Goal: Task Accomplishment & Management: Complete application form

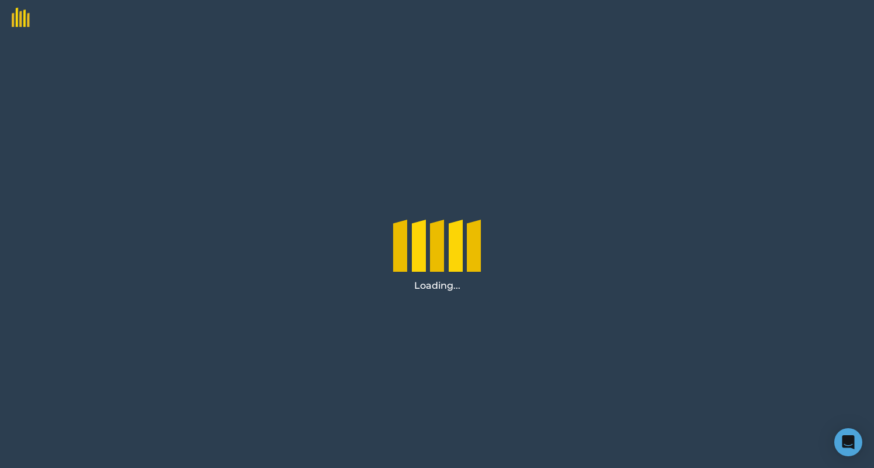
click at [391, 225] on div "Loading..." at bounding box center [437, 251] width 107 height 101
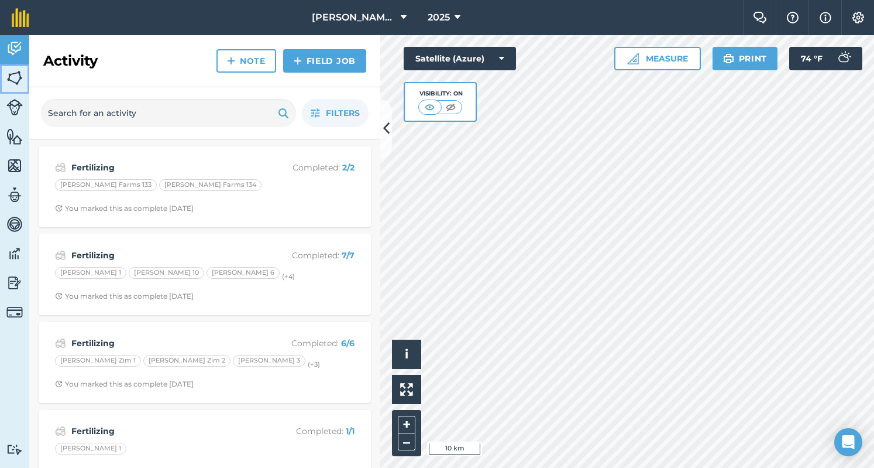
click at [18, 71] on img at bounding box center [14, 78] width 16 height 18
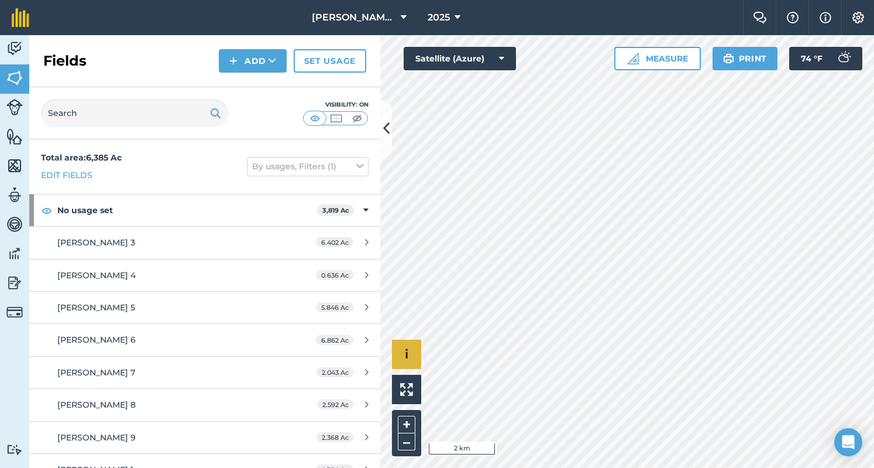
click at [413, 342] on div "Hello i © 2025 TomTom, Microsoft 2 km + –" at bounding box center [627, 251] width 494 height 432
click at [257, 56] on button "Add" at bounding box center [253, 60] width 68 height 23
click at [255, 81] on link "Draw" at bounding box center [253, 87] width 64 height 26
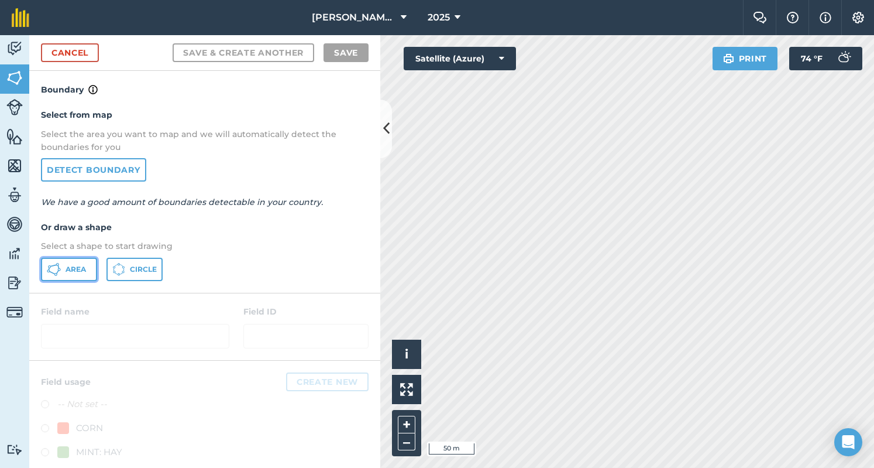
click at [87, 267] on button "Area" at bounding box center [69, 268] width 56 height 23
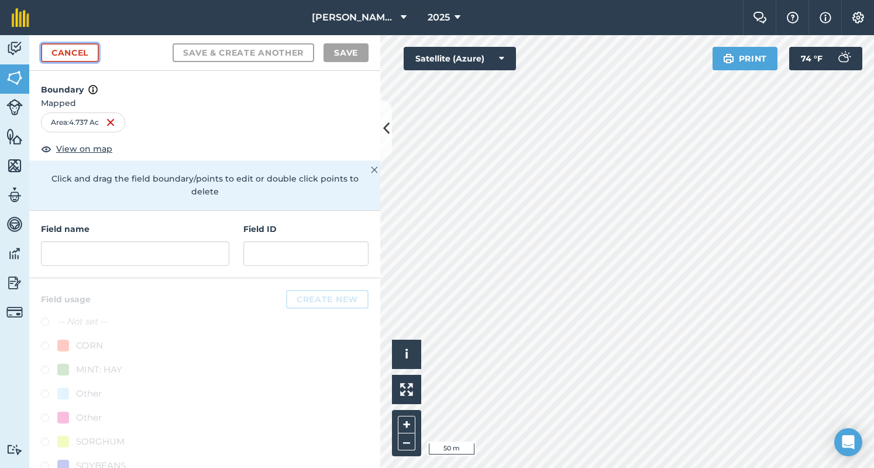
drag, startPoint x: 621, startPoint y: 176, endPoint x: 69, endPoint y: 55, distance: 565.6
click at [69, 55] on link "Cancel" at bounding box center [70, 52] width 58 height 19
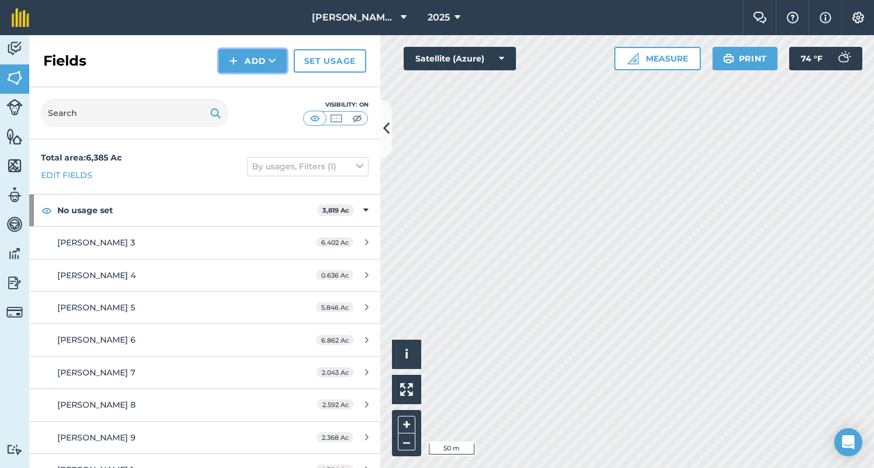
click at [252, 58] on button "Add" at bounding box center [253, 60] width 68 height 23
click at [241, 90] on link "Draw" at bounding box center [253, 87] width 64 height 26
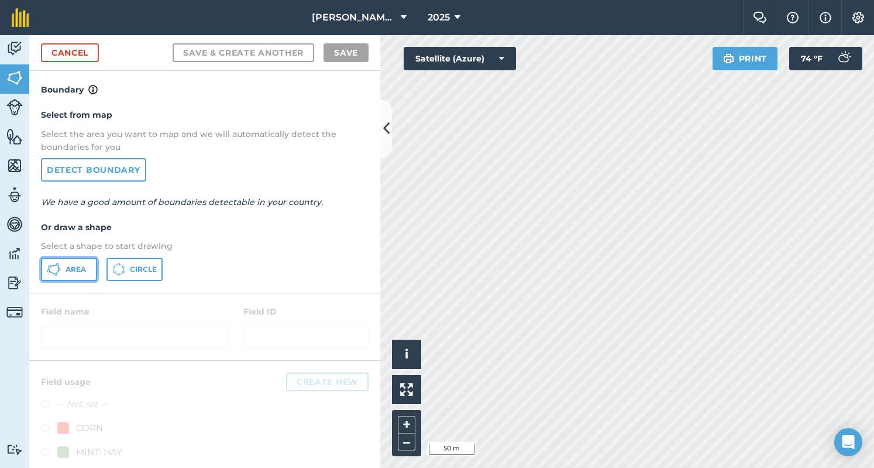
click at [81, 266] on span "Area" at bounding box center [76, 269] width 20 height 9
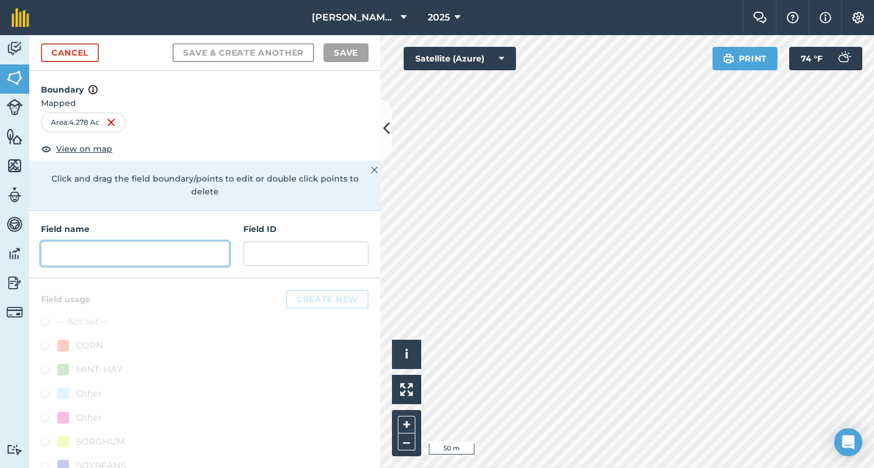
click at [138, 256] on input "text" at bounding box center [135, 253] width 188 height 25
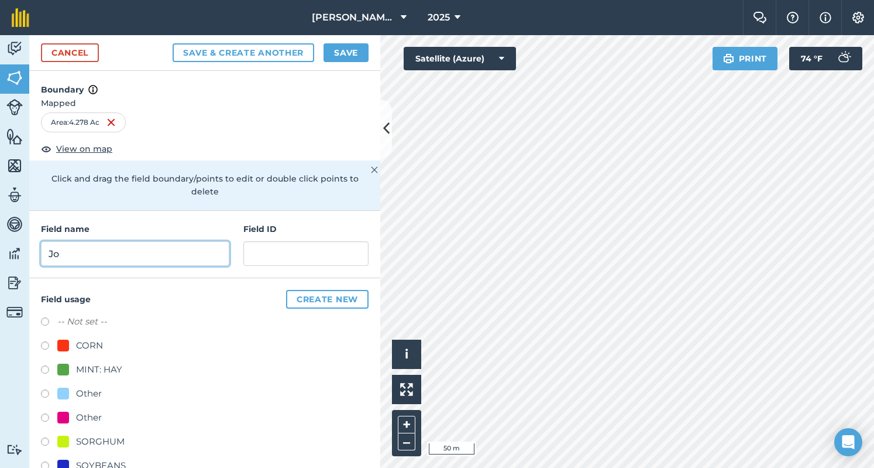
type input "J"
click at [138, 256] on input "[PERSON_NAME]" at bounding box center [135, 253] width 188 height 25
type input "[PERSON_NAME] 1"
click at [42, 367] on label at bounding box center [49, 371] width 16 height 12
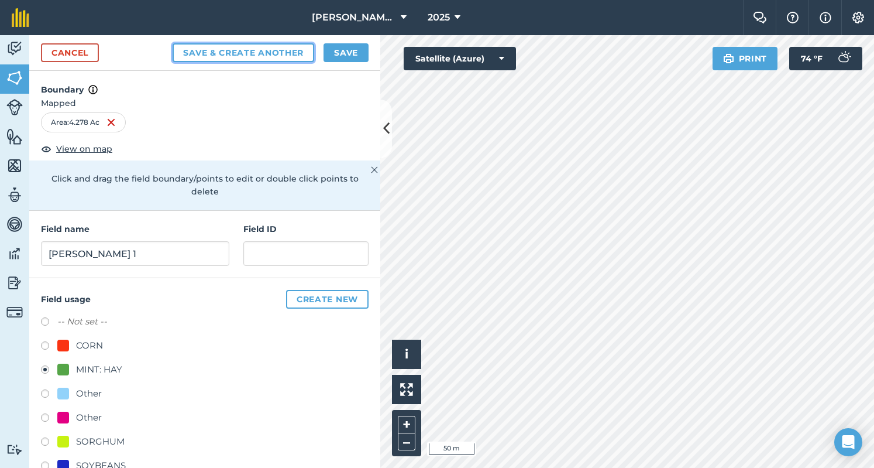
click at [247, 46] on button "Save & Create Another" at bounding box center [244, 52] width 142 height 19
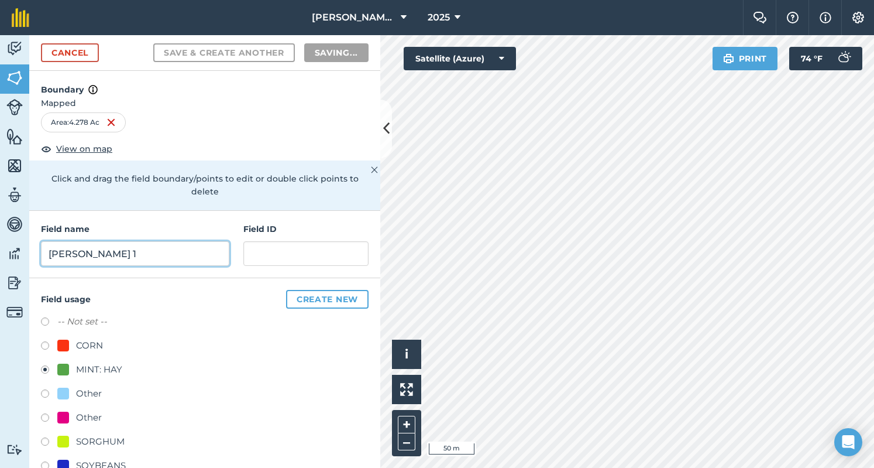
radio input "false"
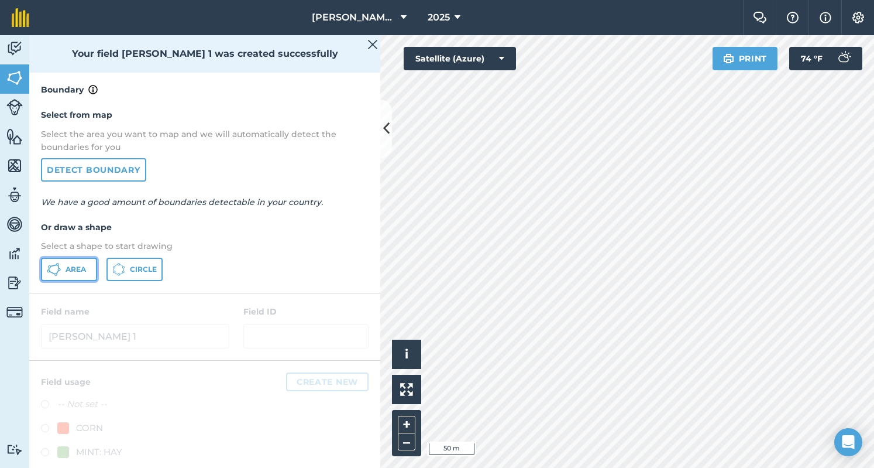
click at [73, 265] on span "Area" at bounding box center [76, 269] width 20 height 9
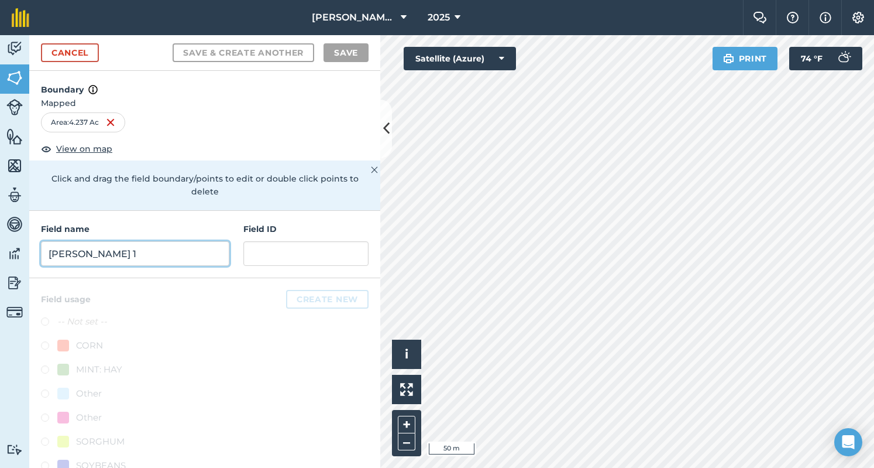
click at [164, 250] on input "[PERSON_NAME] 1" at bounding box center [135, 253] width 188 height 25
click at [164, 250] on input "text" at bounding box center [135, 253] width 188 height 25
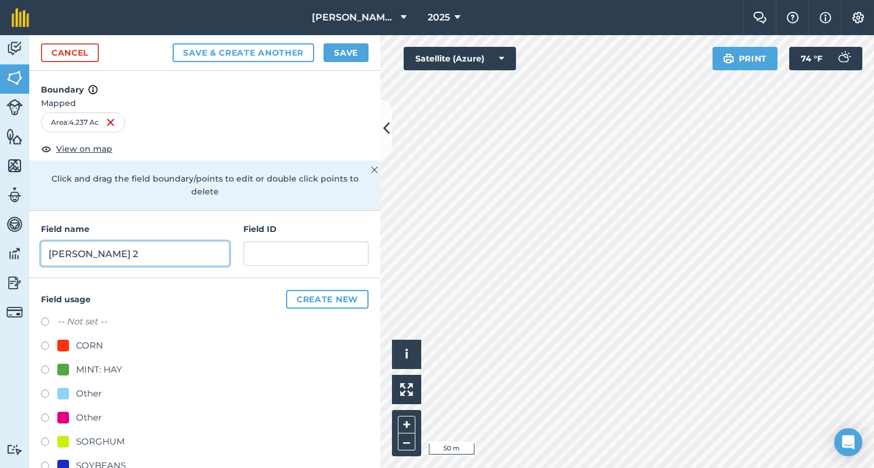
type input "[PERSON_NAME] 2"
click at [44, 369] on label at bounding box center [49, 371] width 16 height 12
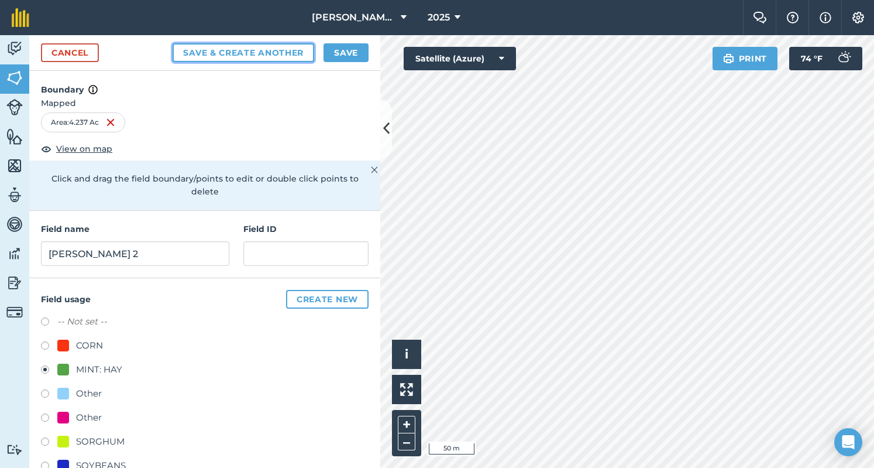
click at [297, 50] on button "Save & Create Another" at bounding box center [244, 52] width 142 height 19
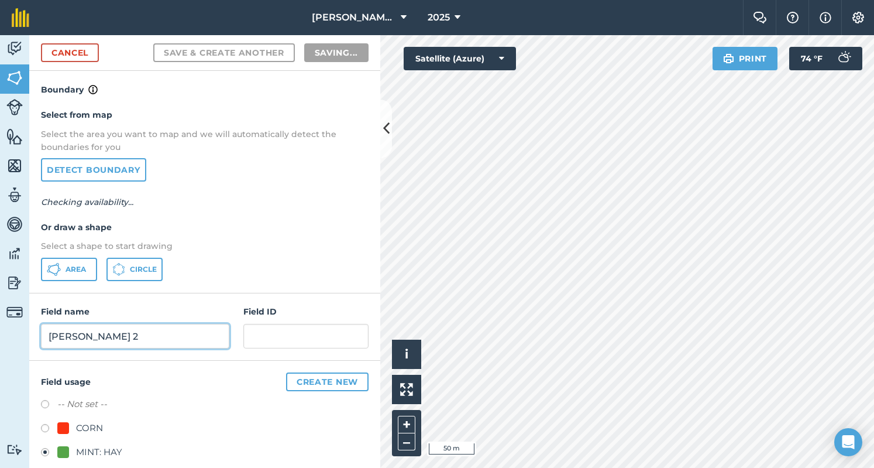
radio input "false"
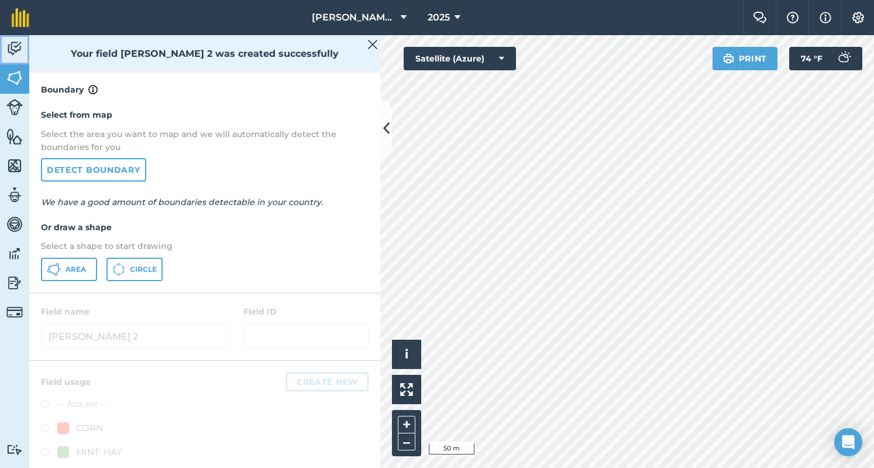
click at [16, 50] on img at bounding box center [14, 49] width 16 height 18
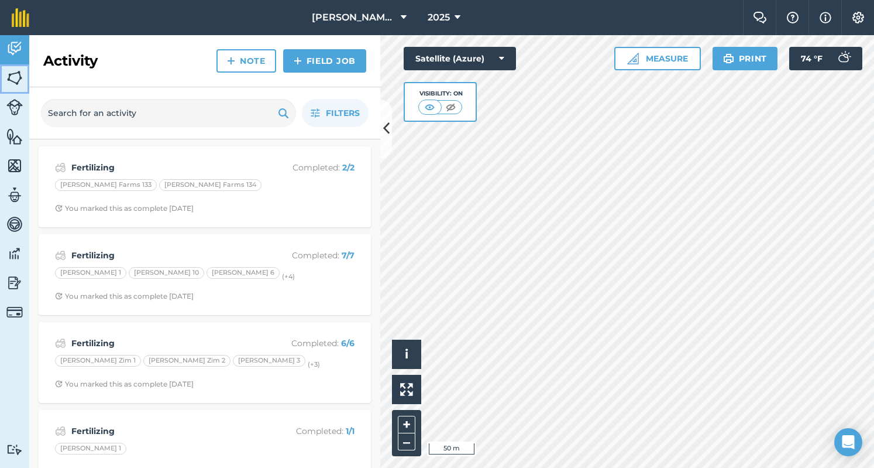
click at [15, 79] on img at bounding box center [14, 78] width 16 height 18
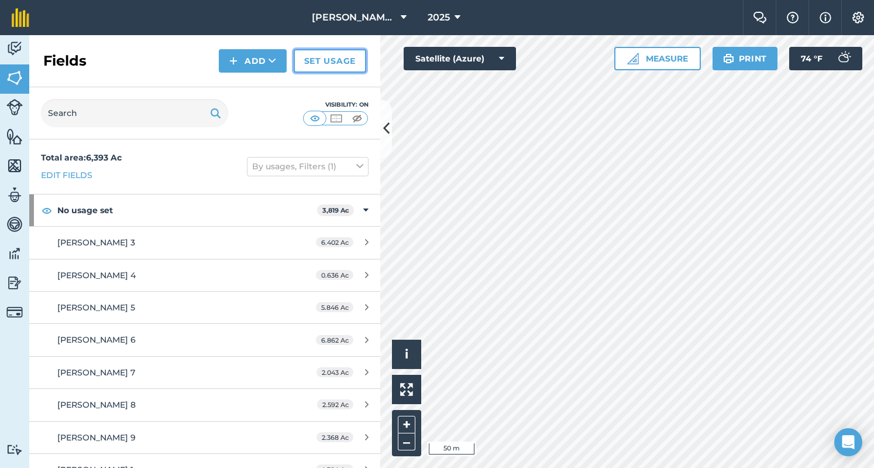
click at [320, 65] on link "Set usage" at bounding box center [330, 60] width 73 height 23
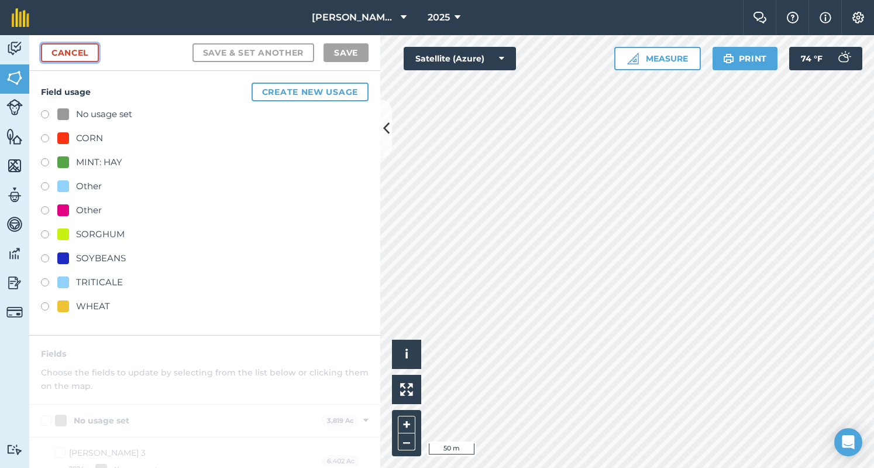
click at [76, 57] on link "Cancel" at bounding box center [70, 52] width 58 height 19
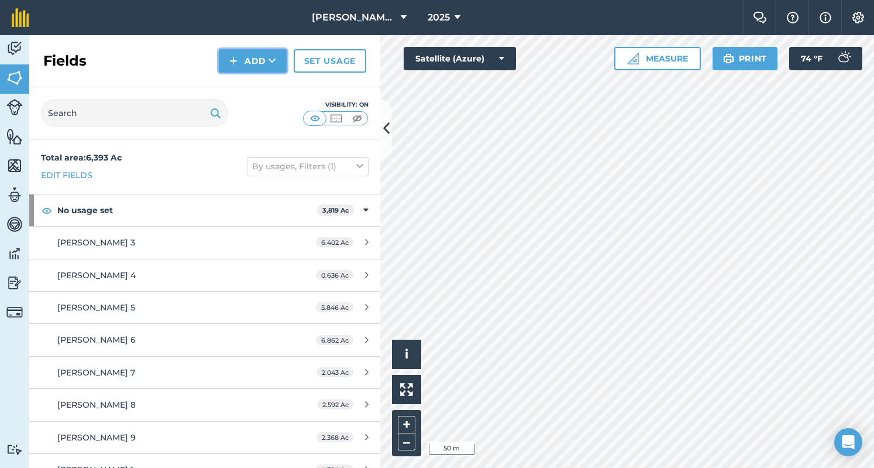
click at [265, 56] on button "Add" at bounding box center [253, 60] width 68 height 23
click at [240, 83] on link "Draw" at bounding box center [253, 87] width 64 height 26
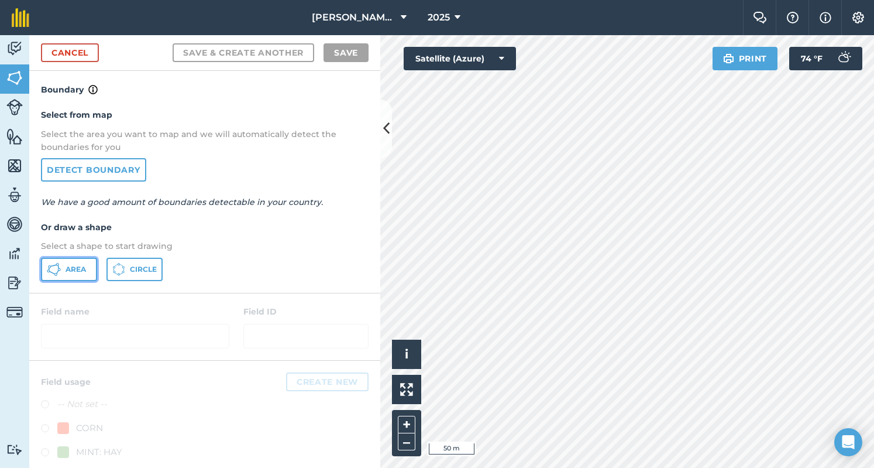
click at [71, 273] on button "Area" at bounding box center [69, 268] width 56 height 23
click at [53, 52] on link "Cancel" at bounding box center [70, 52] width 58 height 19
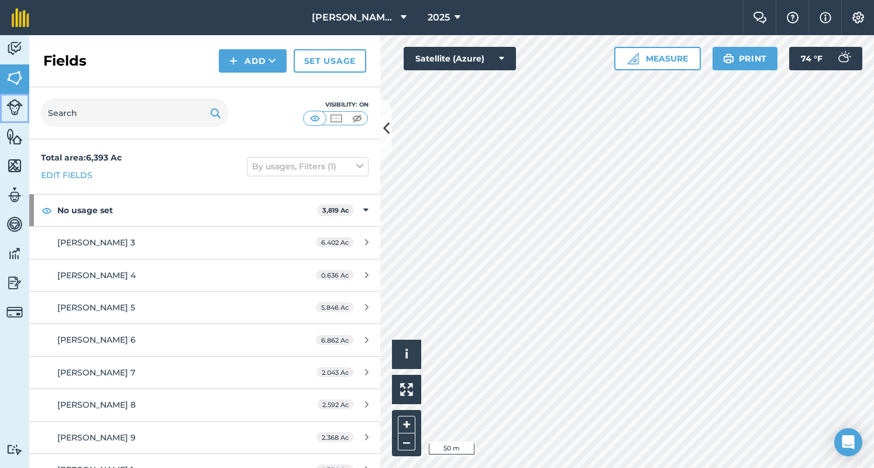
click at [10, 113] on img at bounding box center [14, 107] width 16 height 16
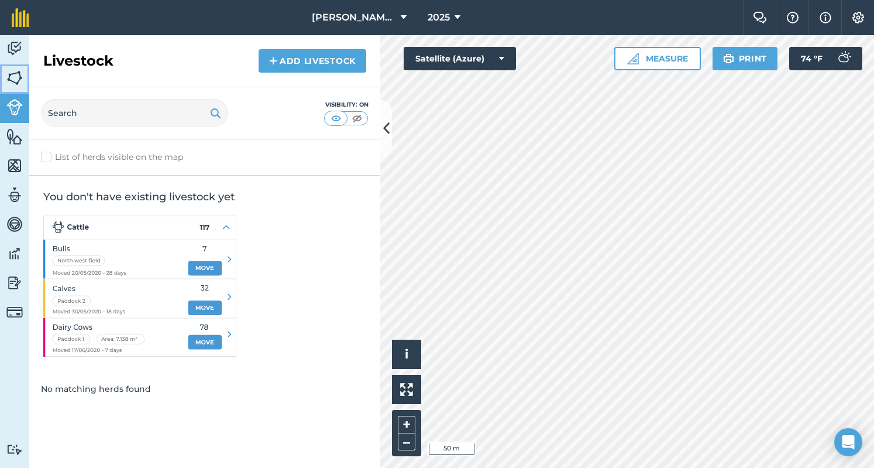
click at [13, 71] on img at bounding box center [14, 78] width 16 height 18
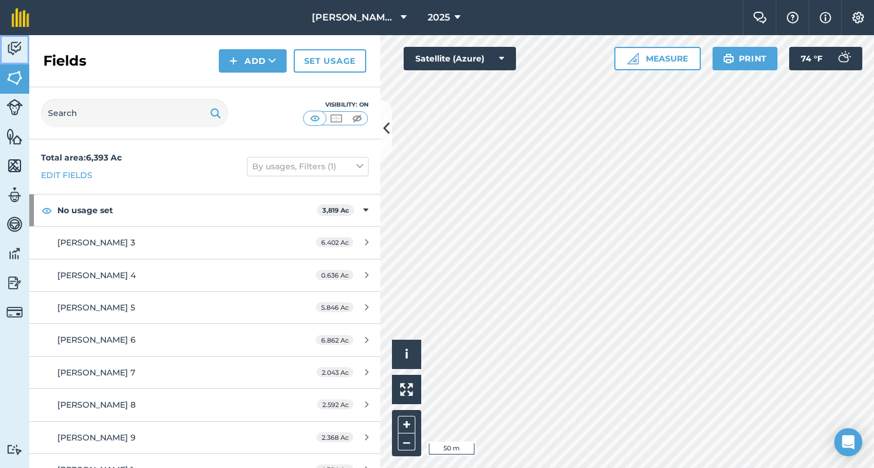
click at [14, 50] on img at bounding box center [14, 49] width 16 height 18
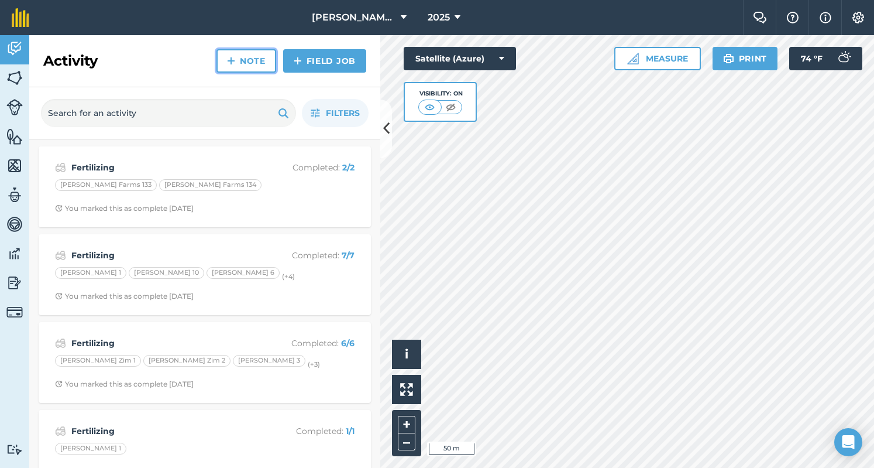
click at [248, 57] on link "Note" at bounding box center [247, 60] width 60 height 23
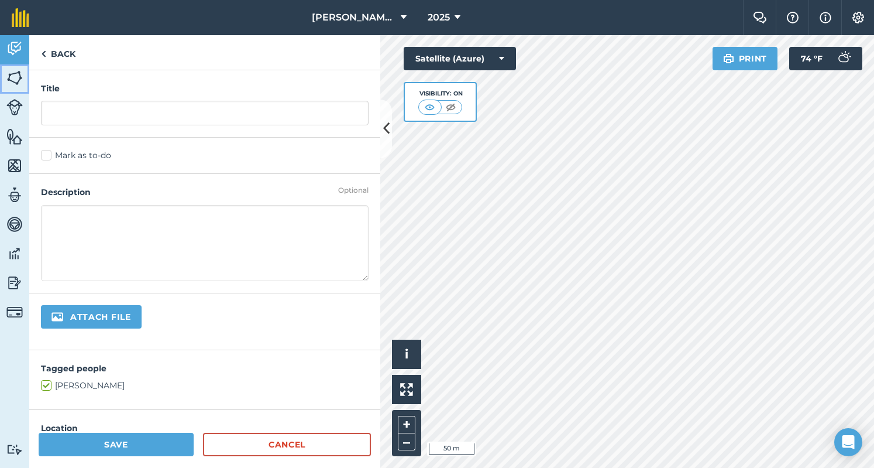
click at [16, 79] on img at bounding box center [14, 78] width 16 height 18
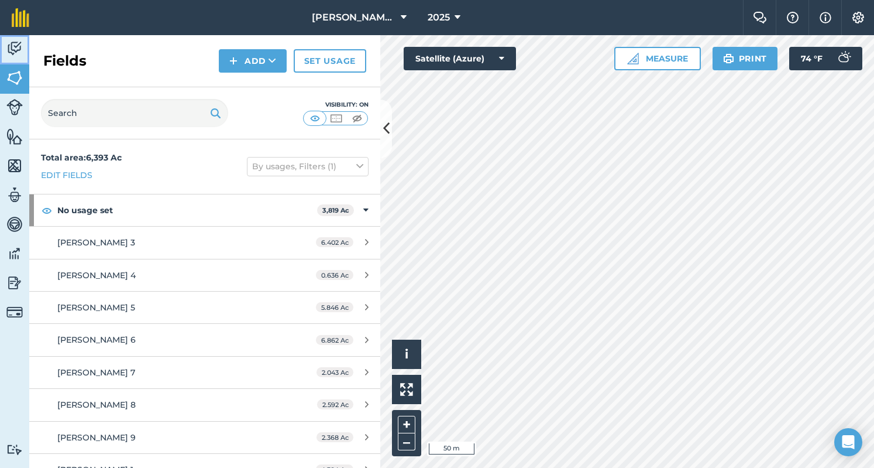
click at [11, 43] on img at bounding box center [14, 49] width 16 height 18
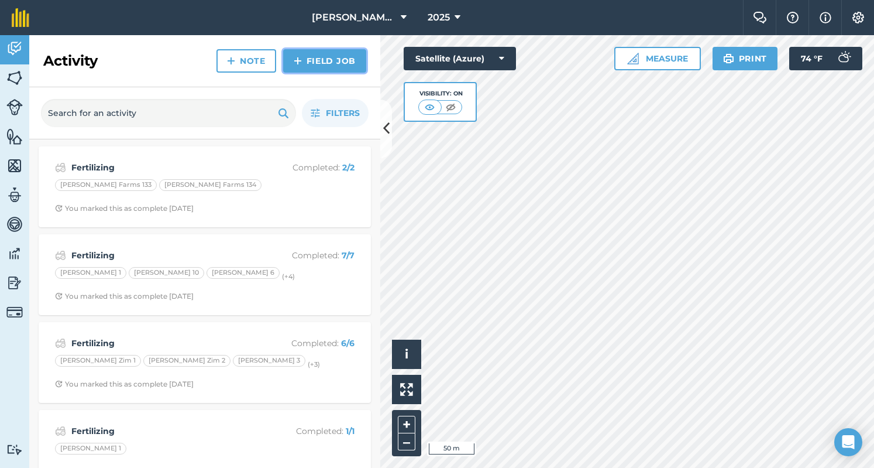
click at [317, 57] on link "Field Job" at bounding box center [324, 60] width 83 height 23
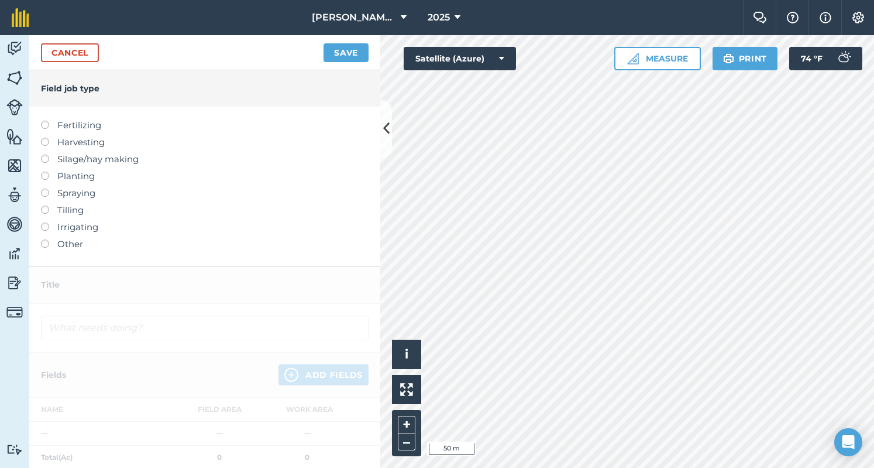
click at [65, 125] on label "Fertilizing" at bounding box center [205, 125] width 328 height 14
type input "Fertilizing"
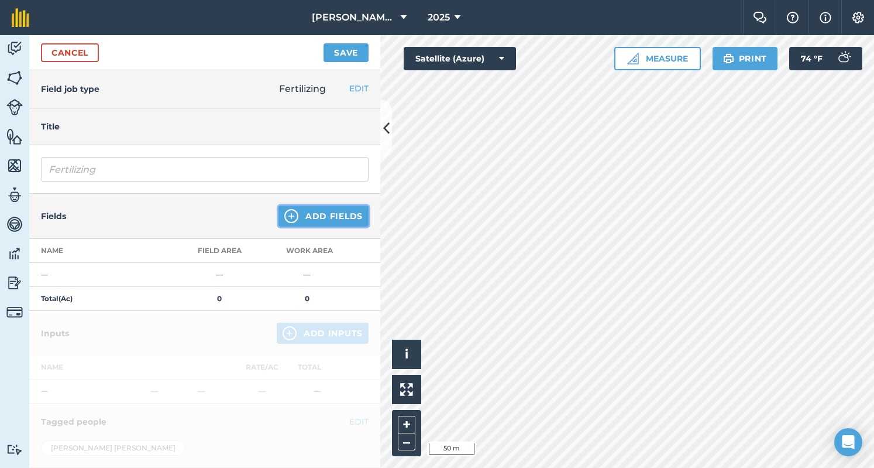
click at [315, 215] on button "Add Fields" at bounding box center [324, 215] width 90 height 21
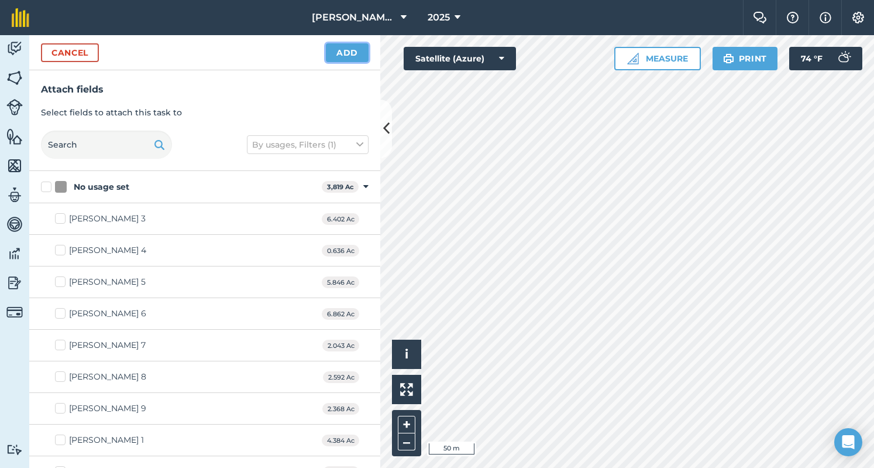
click at [357, 54] on button "Add" at bounding box center [347, 52] width 43 height 19
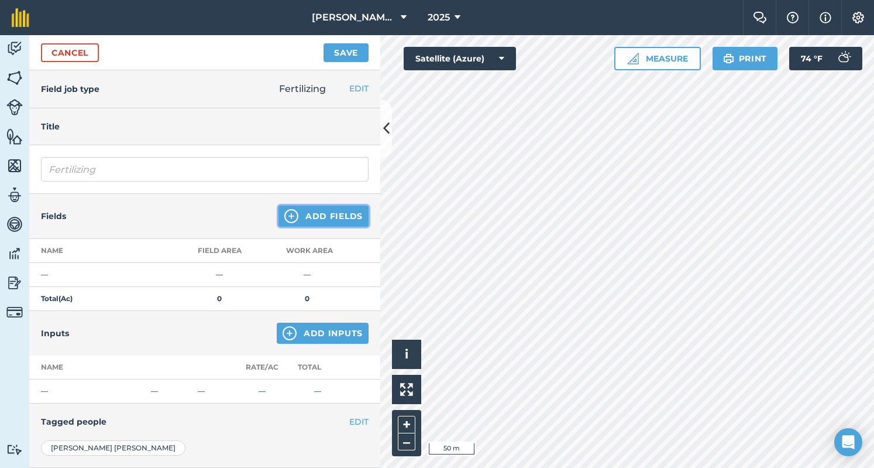
click at [344, 221] on button "Add Fields" at bounding box center [324, 215] width 90 height 21
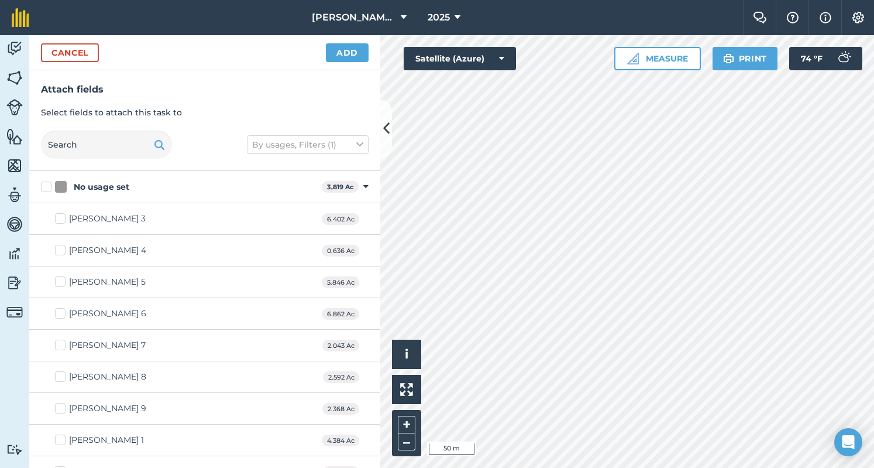
checkbox input "true"
click at [353, 52] on button "Add" at bounding box center [347, 52] width 43 height 19
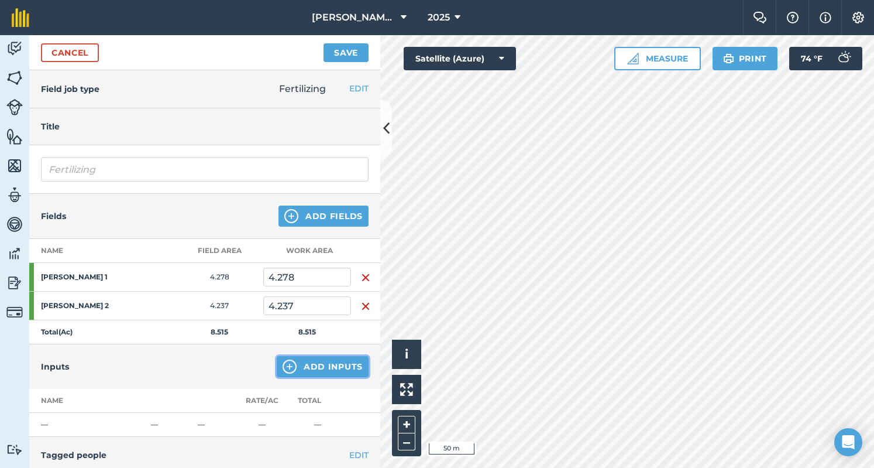
click at [309, 365] on button "Add Inputs" at bounding box center [323, 366] width 92 height 21
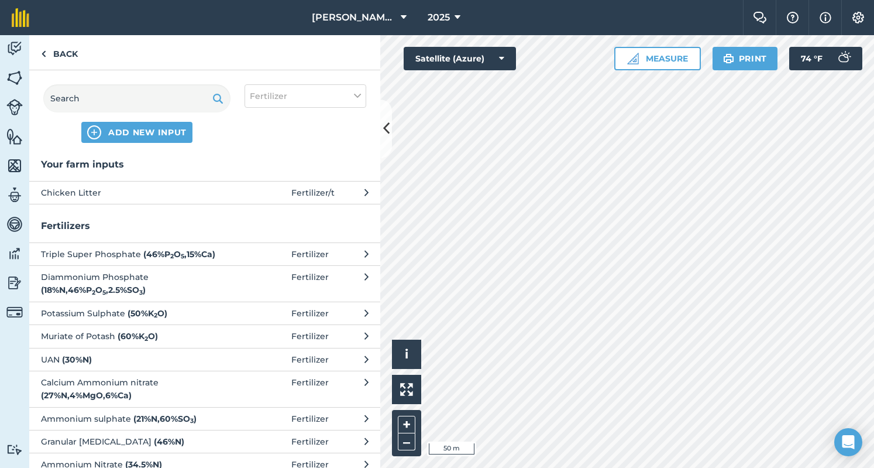
click at [172, 195] on span "Chicken Litter" at bounding box center [136, 192] width 191 height 13
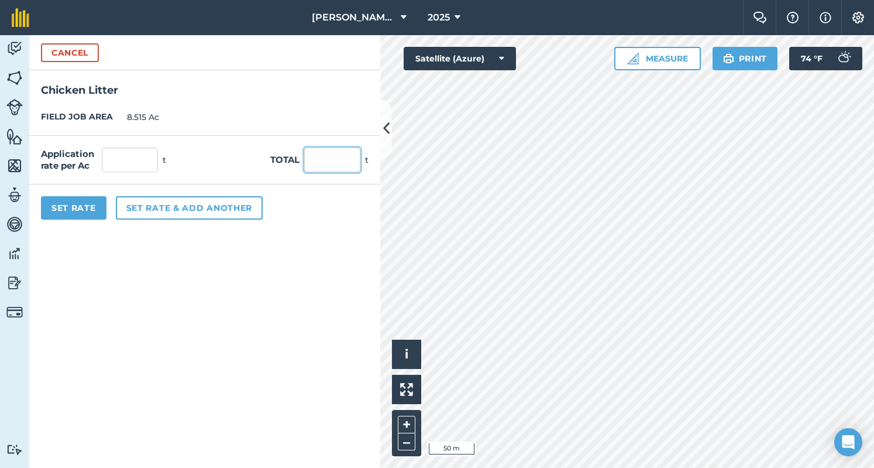
click at [317, 167] on input "text" at bounding box center [332, 159] width 56 height 25
type input "39"
type input "4.58"
click at [55, 205] on button "Set Rate" at bounding box center [74, 207] width 66 height 23
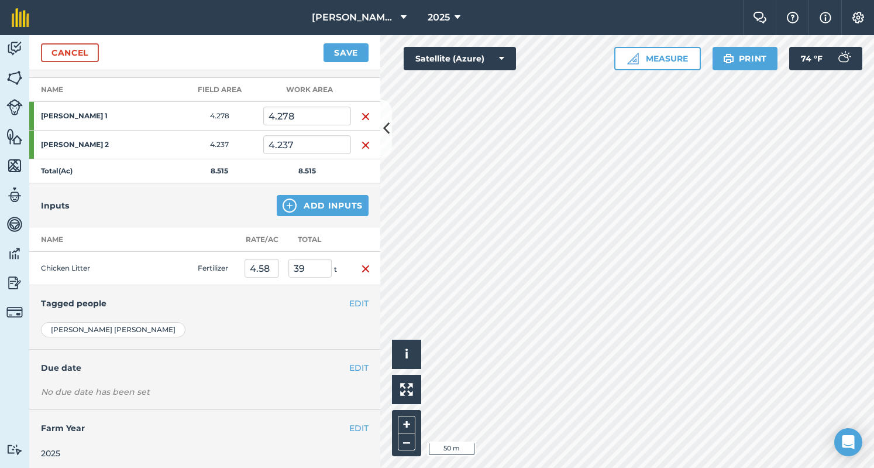
scroll to position [162, 0]
click at [347, 51] on button "Save" at bounding box center [346, 52] width 45 height 19
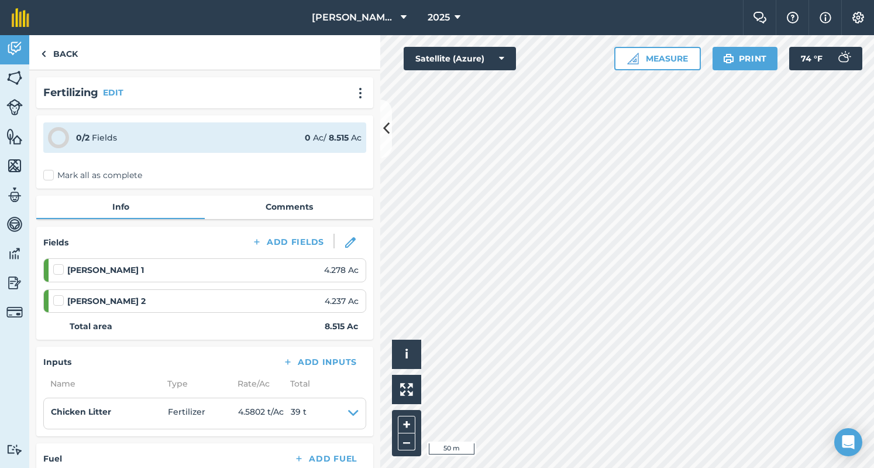
click at [67, 176] on label "Mark all as complete" at bounding box center [92, 175] width 99 height 12
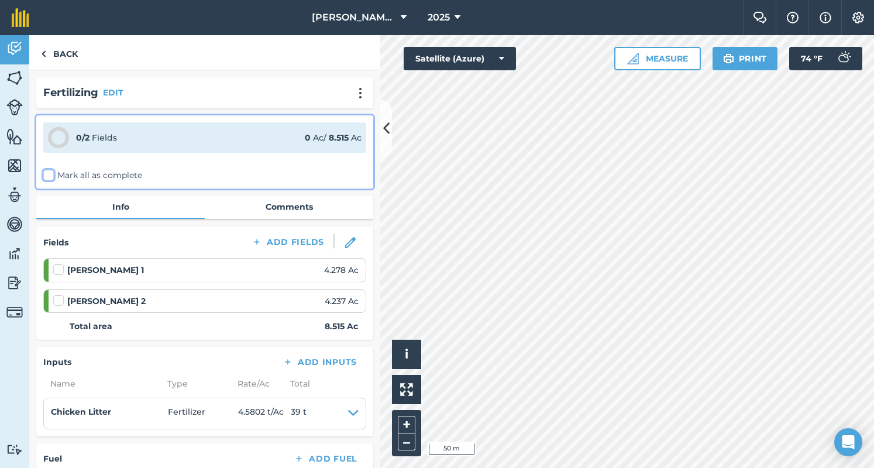
click at [51, 176] on input "Mark all as complete" at bounding box center [47, 173] width 8 height 8
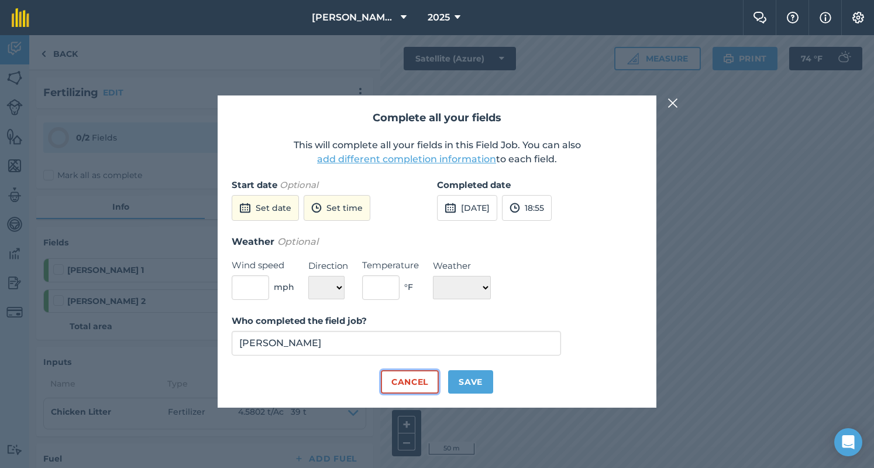
click at [413, 383] on button "Cancel" at bounding box center [410, 381] width 58 height 23
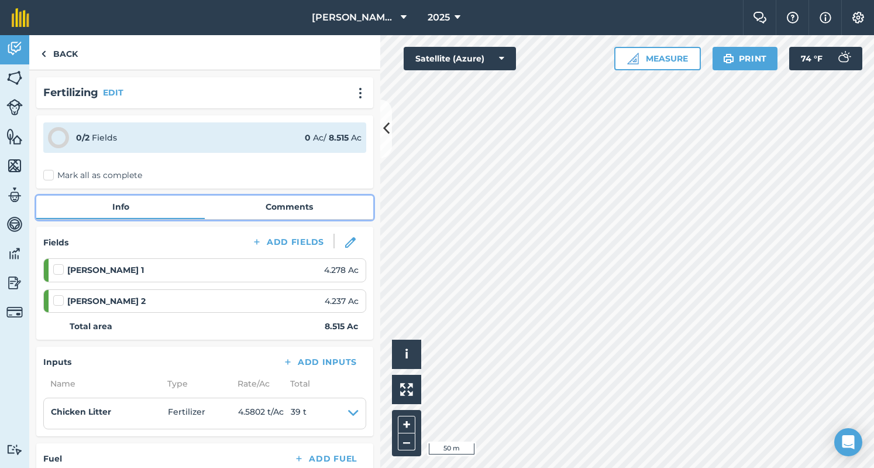
click at [301, 211] on link "Comments" at bounding box center [289, 206] width 169 height 22
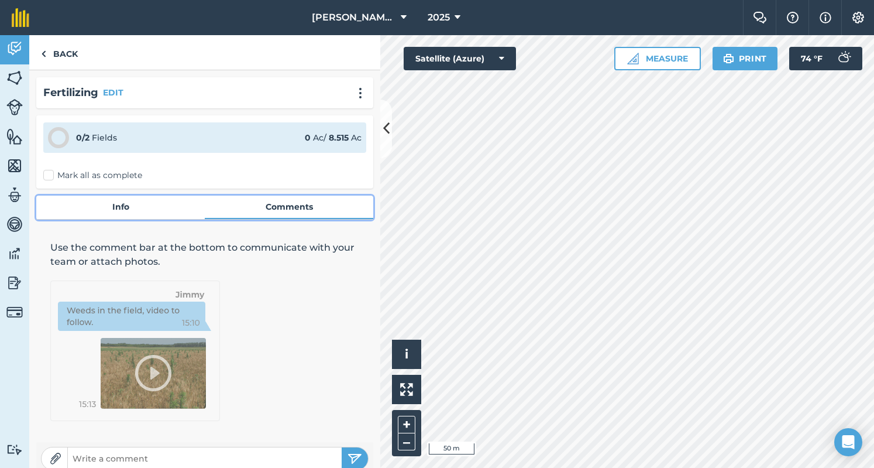
click at [145, 196] on link "Info" at bounding box center [120, 206] width 169 height 22
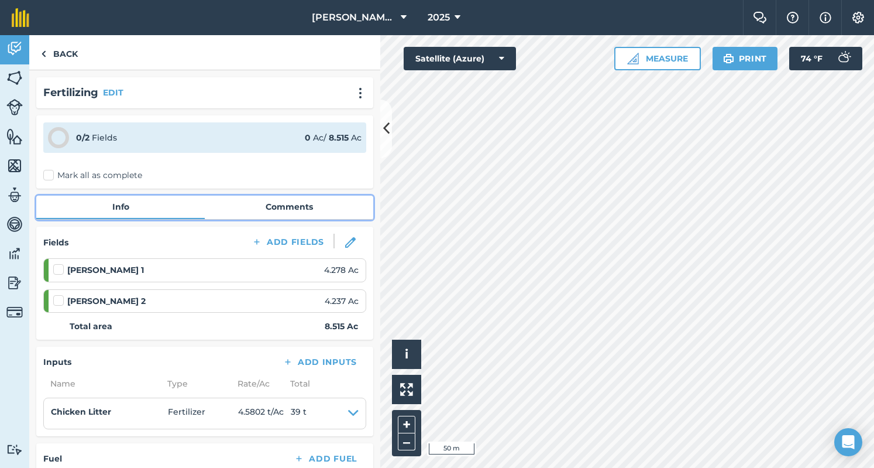
click at [252, 213] on link "Comments" at bounding box center [289, 206] width 169 height 22
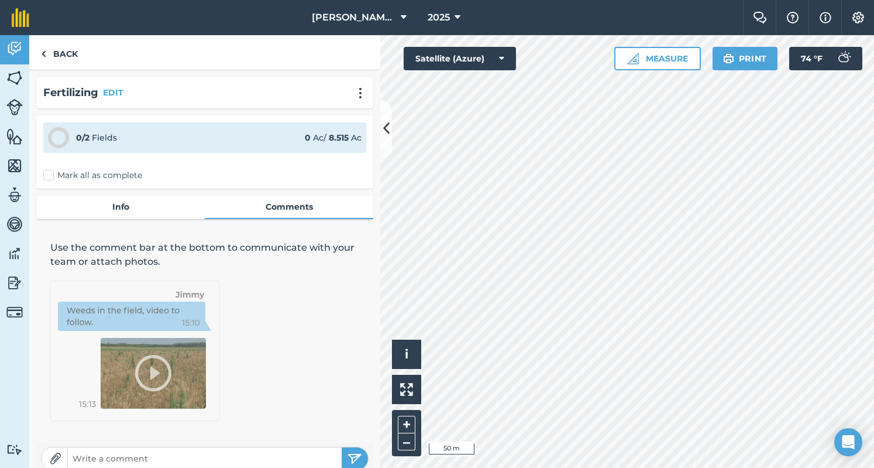
click at [150, 454] on input "text" at bounding box center [205, 458] width 274 height 16
click at [50, 173] on label "Mark all as complete" at bounding box center [92, 175] width 99 height 12
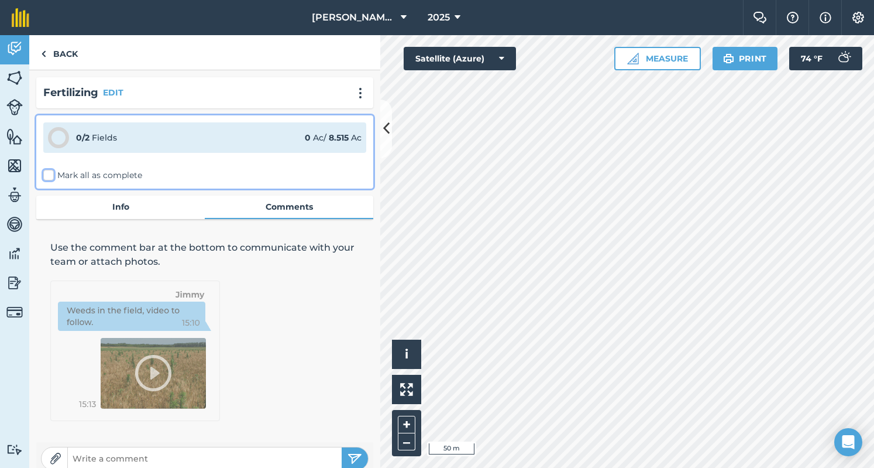
click at [50, 173] on input "Mark all as complete" at bounding box center [47, 173] width 8 height 8
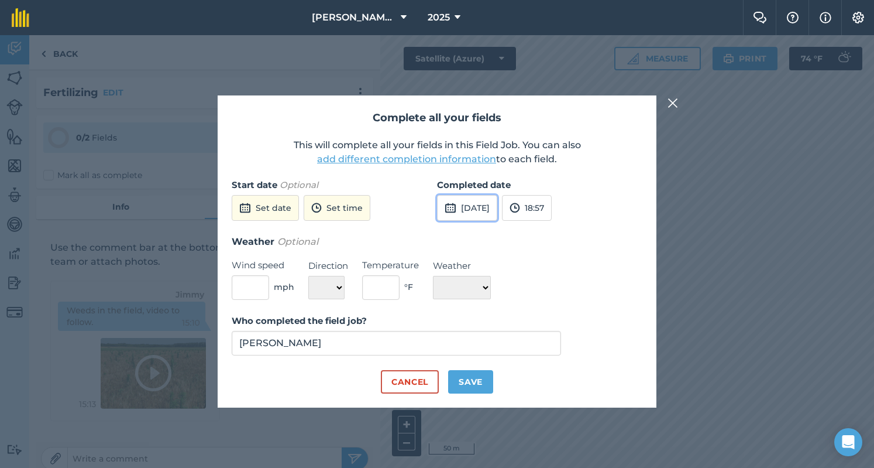
click at [490, 210] on button "[DATE]" at bounding box center [467, 208] width 60 height 26
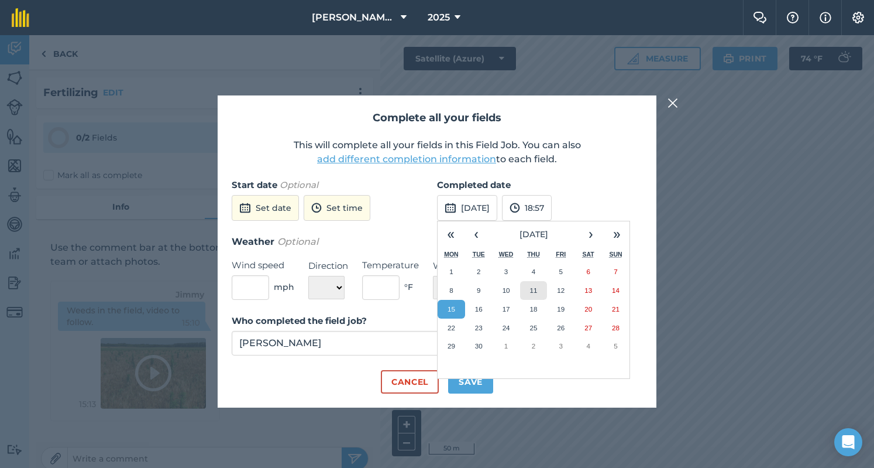
click at [536, 289] on abbr "11" at bounding box center [534, 290] width 8 height 8
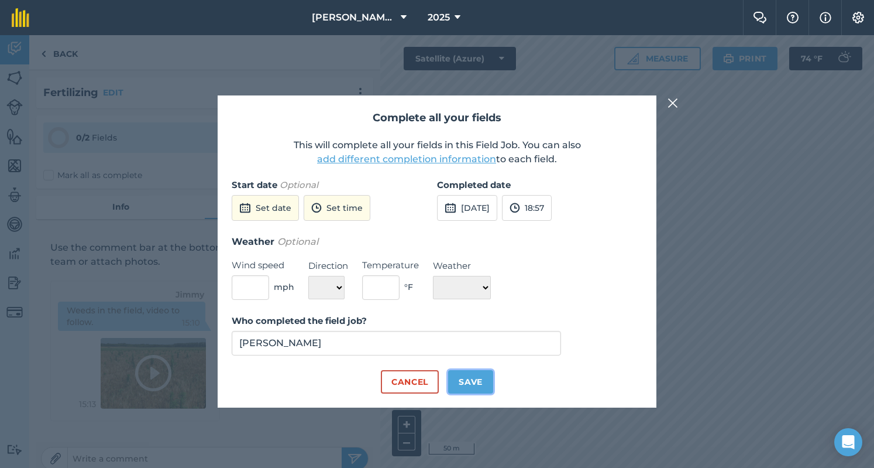
click at [472, 382] on button "Save" at bounding box center [470, 381] width 45 height 23
checkbox input "true"
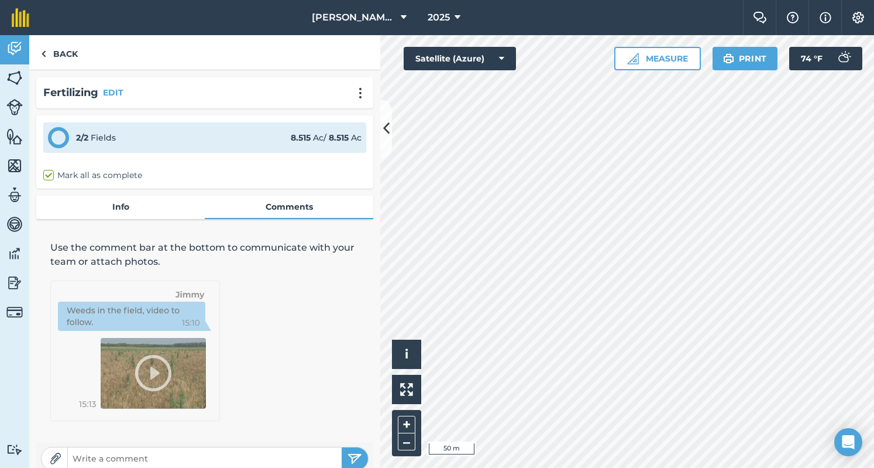
click at [211, 462] on input "text" at bounding box center [205, 458] width 274 height 16
click at [212, 453] on input "text" at bounding box center [205, 458] width 274 height 16
type input "39 Tons from [PERSON_NAME]."
click at [352, 456] on img "submit" at bounding box center [355, 458] width 15 height 14
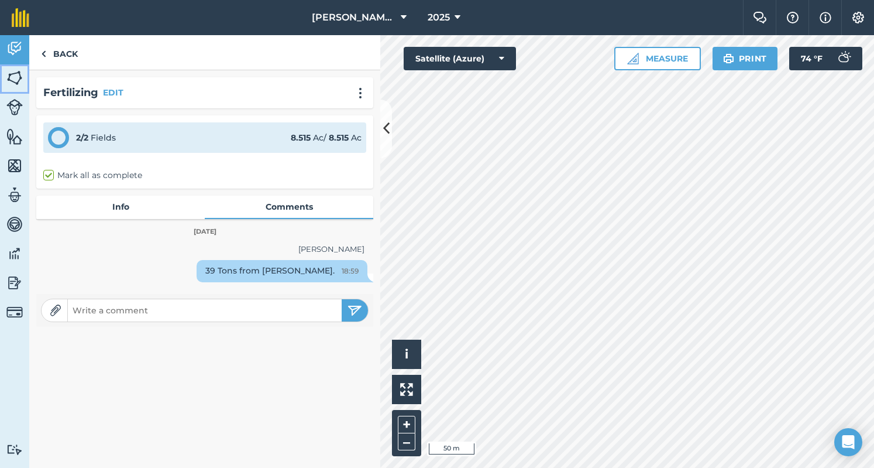
click at [11, 80] on img at bounding box center [14, 78] width 16 height 18
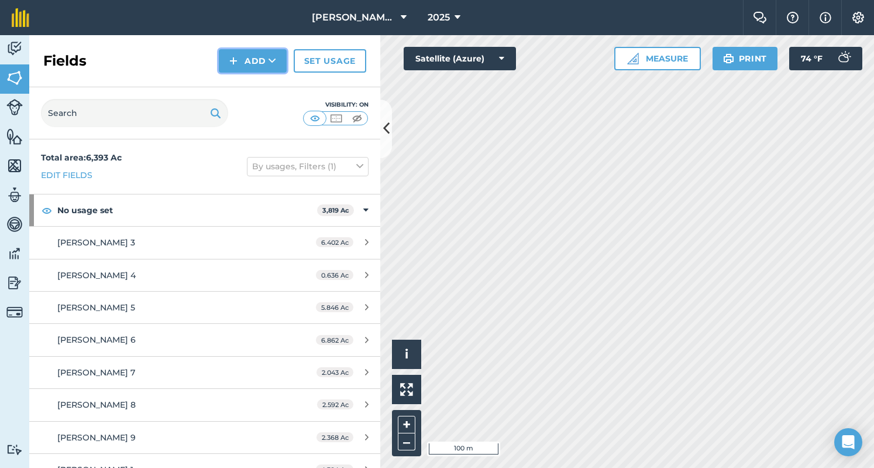
click at [246, 67] on button "Add" at bounding box center [253, 60] width 68 height 23
click at [248, 87] on link "Draw" at bounding box center [253, 87] width 64 height 26
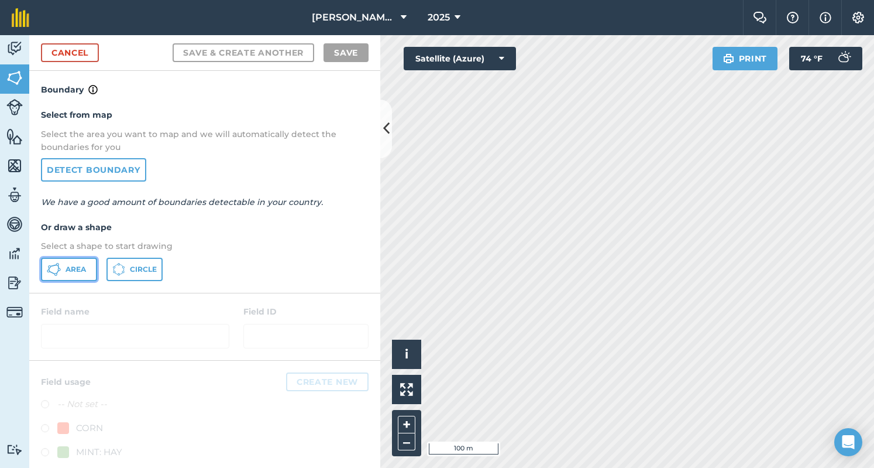
click at [78, 269] on span "Area" at bounding box center [76, 269] width 20 height 9
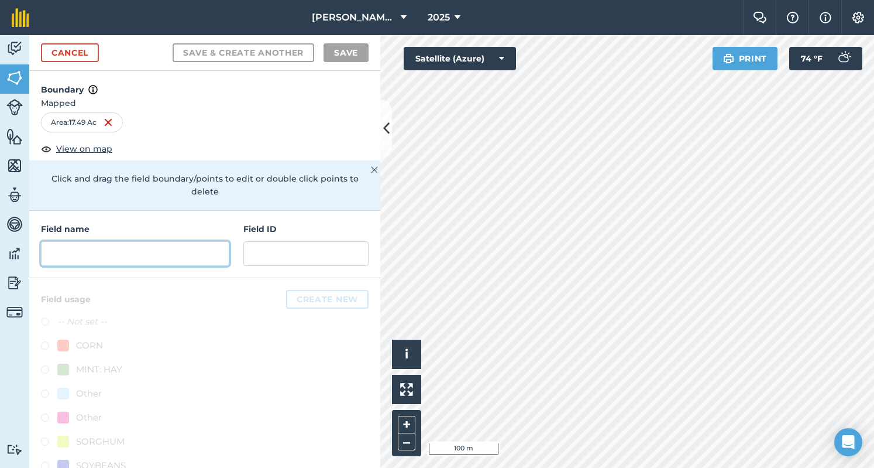
click at [110, 256] on input "text" at bounding box center [135, 253] width 188 height 25
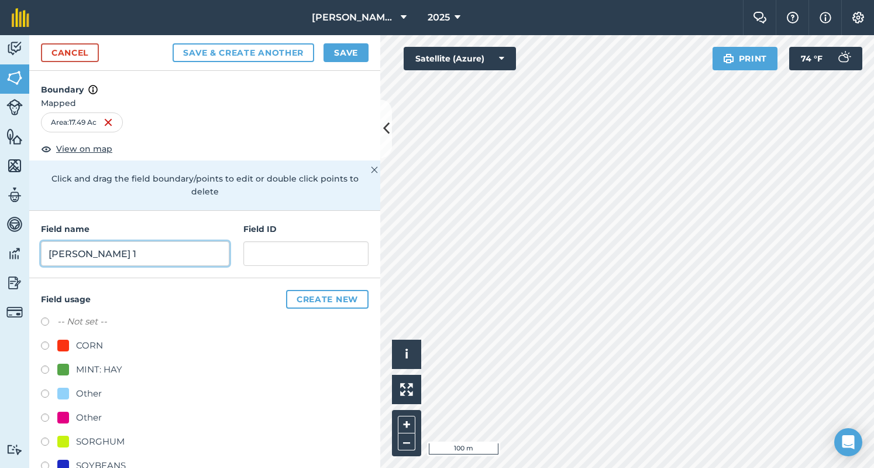
type input "[PERSON_NAME] 1"
click at [46, 367] on label at bounding box center [49, 371] width 16 height 12
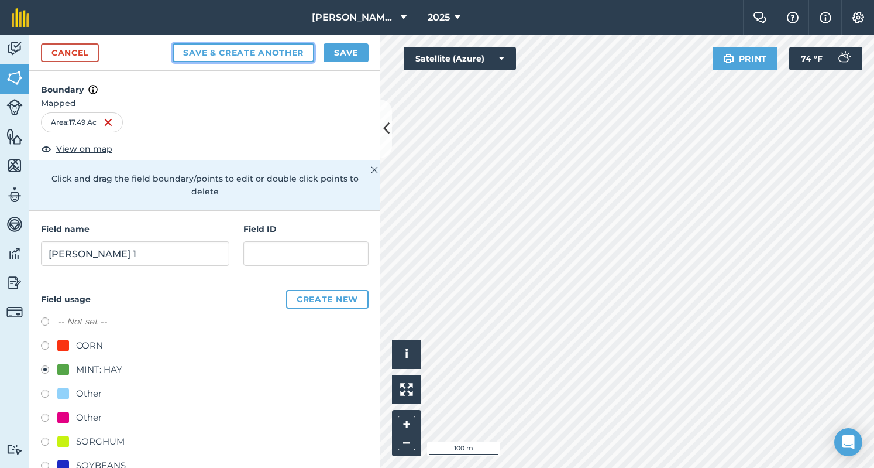
click at [236, 51] on button "Save & Create Another" at bounding box center [244, 52] width 142 height 19
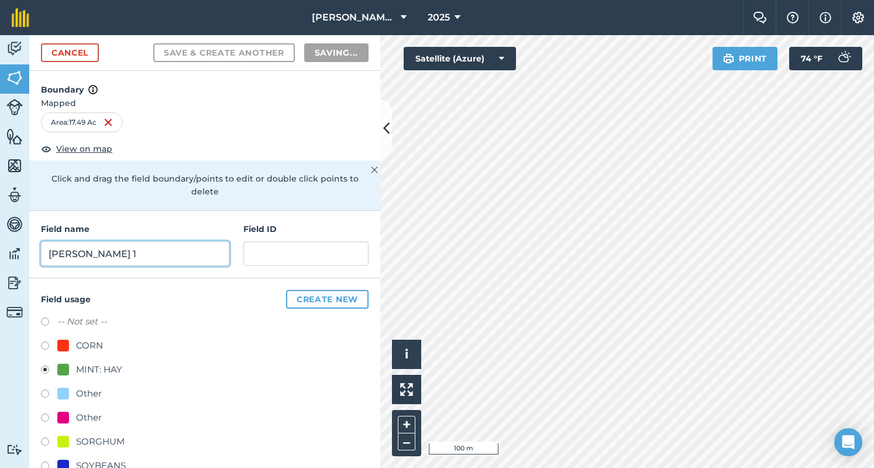
radio input "false"
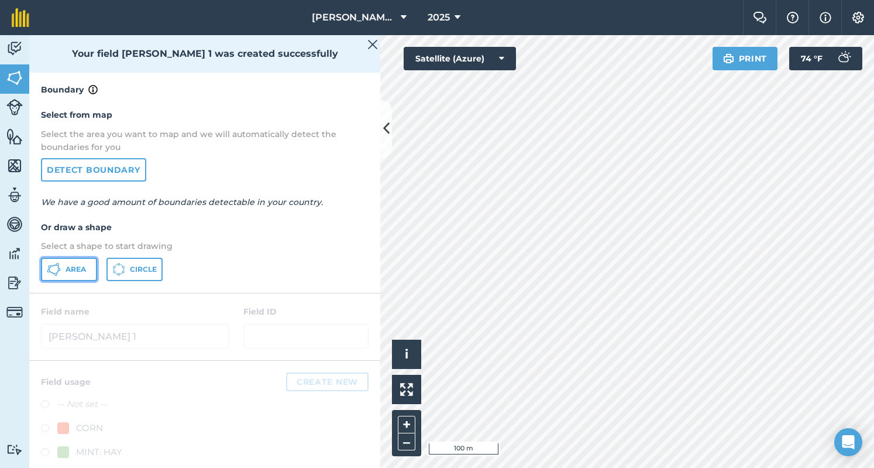
click at [82, 269] on span "Area" at bounding box center [76, 269] width 20 height 9
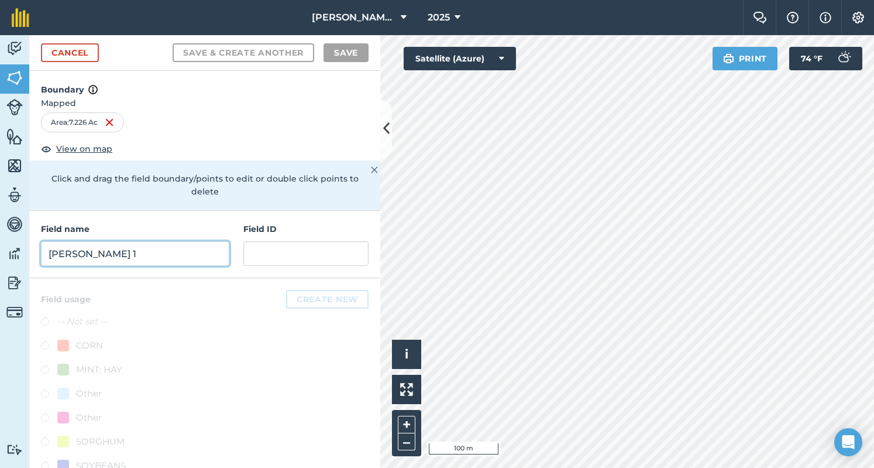
click at [107, 257] on input "[PERSON_NAME] 1" at bounding box center [135, 253] width 188 height 25
click at [107, 257] on input "text" at bounding box center [135, 253] width 188 height 25
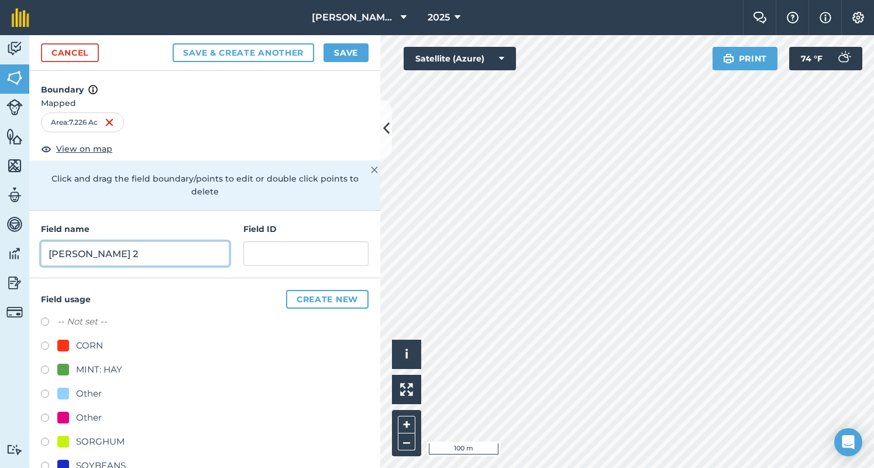
type input "[PERSON_NAME] 2"
click at [46, 366] on label at bounding box center [49, 371] width 16 height 12
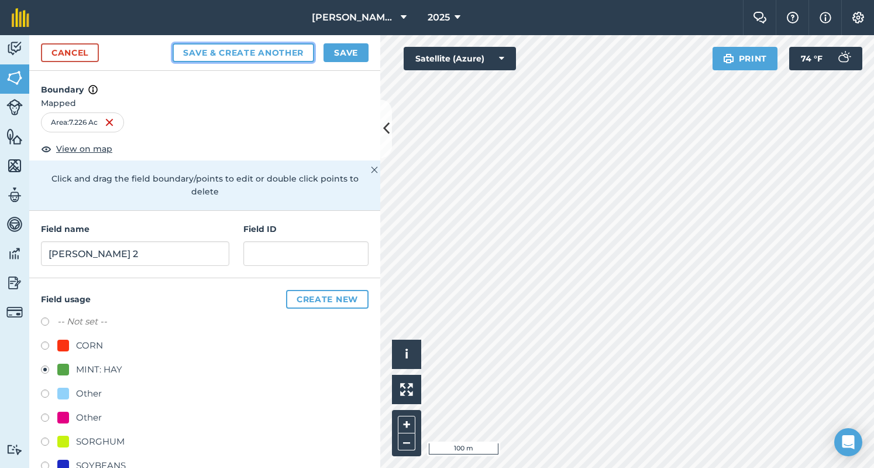
click at [279, 58] on button "Save & Create Another" at bounding box center [244, 52] width 142 height 19
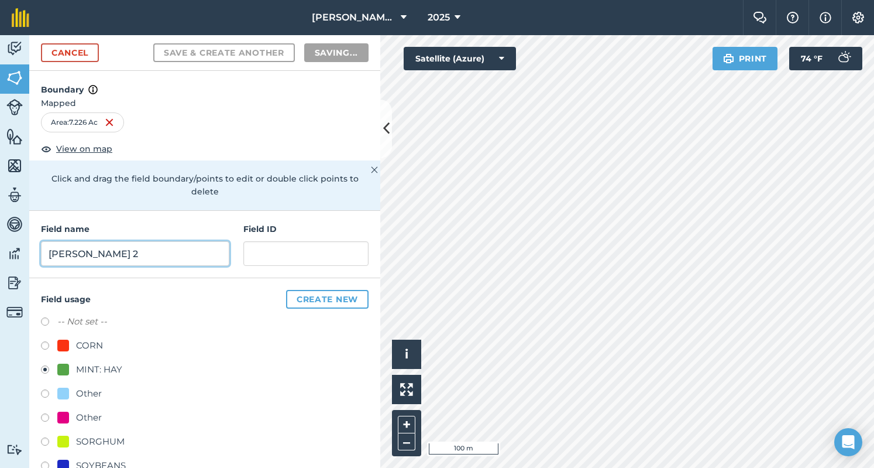
radio input "false"
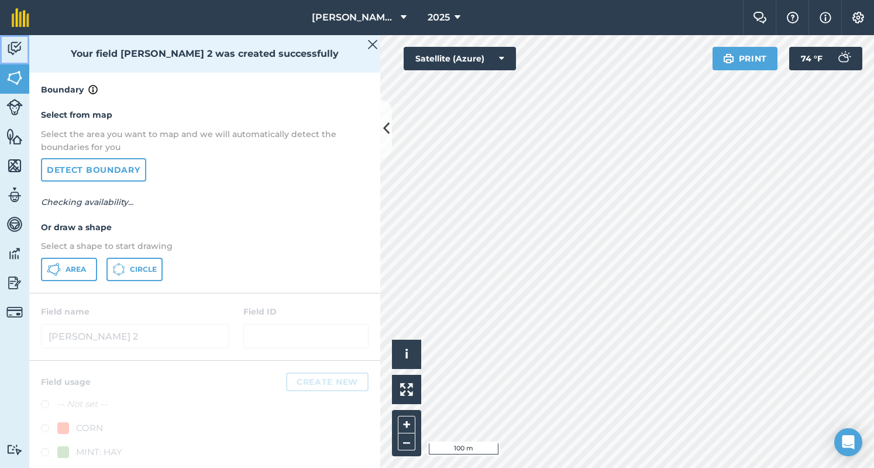
click at [13, 52] on img at bounding box center [14, 49] width 16 height 18
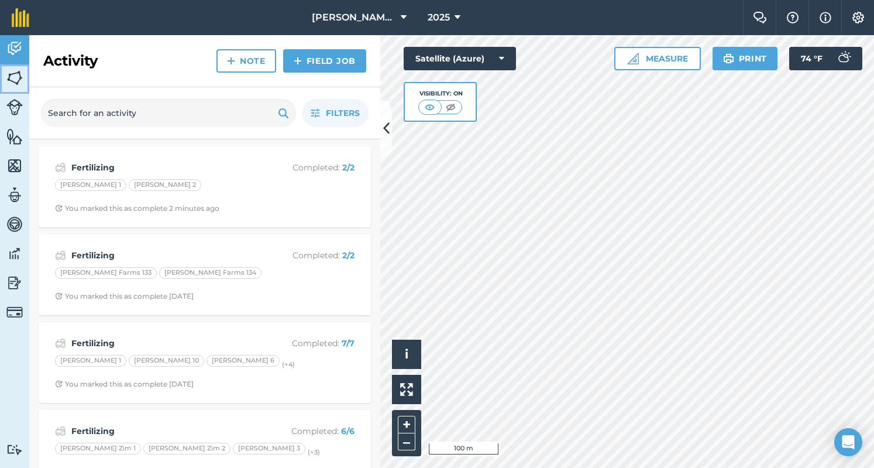
click at [23, 88] on link "Fields" at bounding box center [14, 78] width 29 height 29
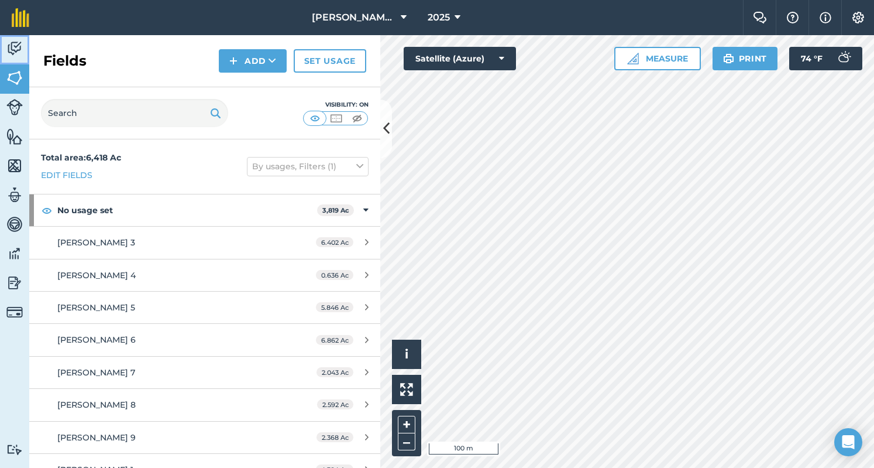
click at [20, 50] on img at bounding box center [14, 49] width 16 height 18
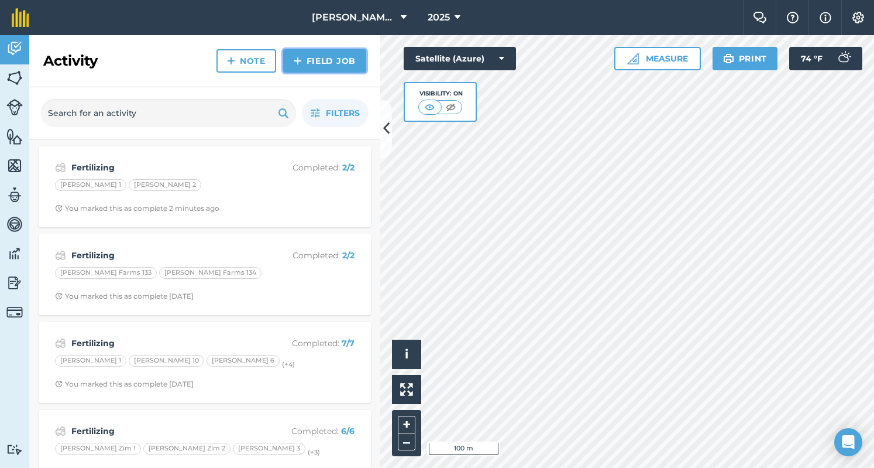
click at [312, 54] on link "Field Job" at bounding box center [324, 60] width 83 height 23
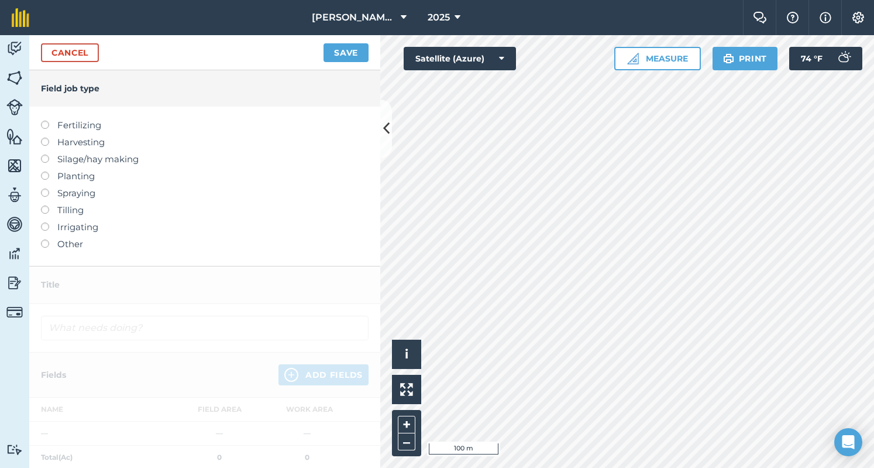
click at [36, 130] on div "Fertilizing Harvesting Silage/hay making Planting Spraying Tilling Irrigating O…" at bounding box center [204, 186] width 351 height 159
click at [42, 129] on label "Fertilizing" at bounding box center [205, 125] width 328 height 14
type input "Fertilizing"
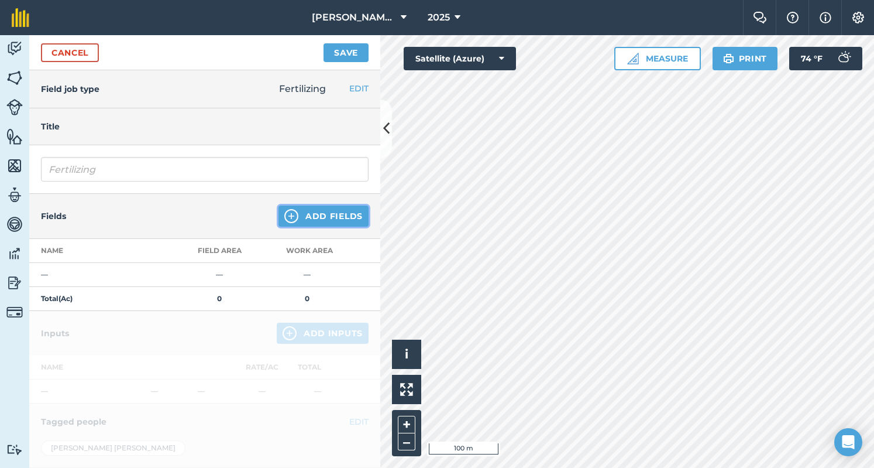
click at [310, 216] on button "Add Fields" at bounding box center [324, 215] width 90 height 21
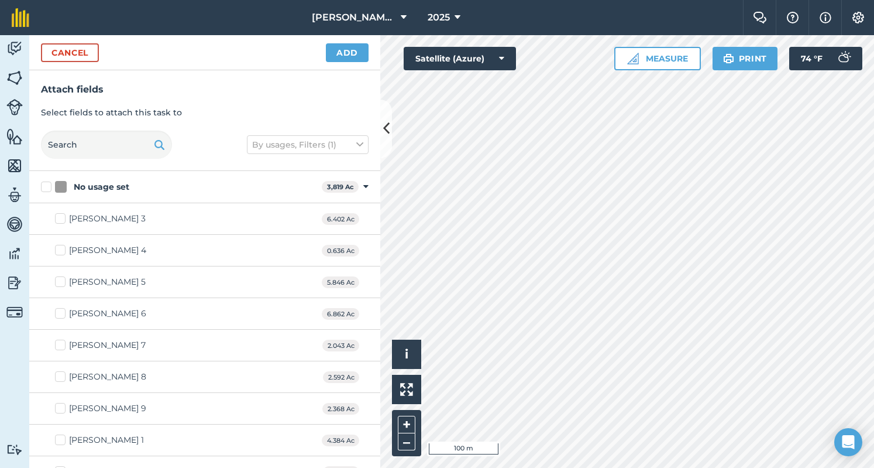
checkbox input "true"
click at [364, 61] on button "Add" at bounding box center [347, 52] width 43 height 19
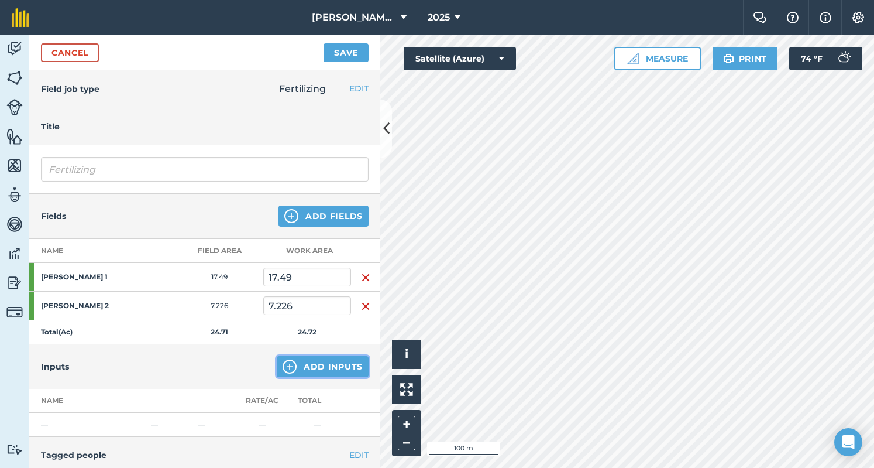
click at [314, 364] on button "Add Inputs" at bounding box center [323, 366] width 92 height 21
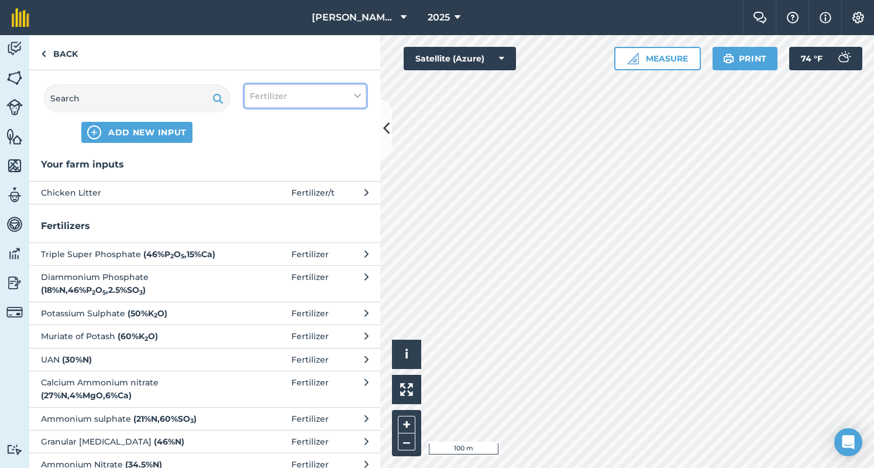
click at [300, 88] on button "Fertilizer" at bounding box center [306, 95] width 122 height 23
click at [190, 183] on button "Chicken Litter Fertilizer / t" at bounding box center [204, 192] width 351 height 23
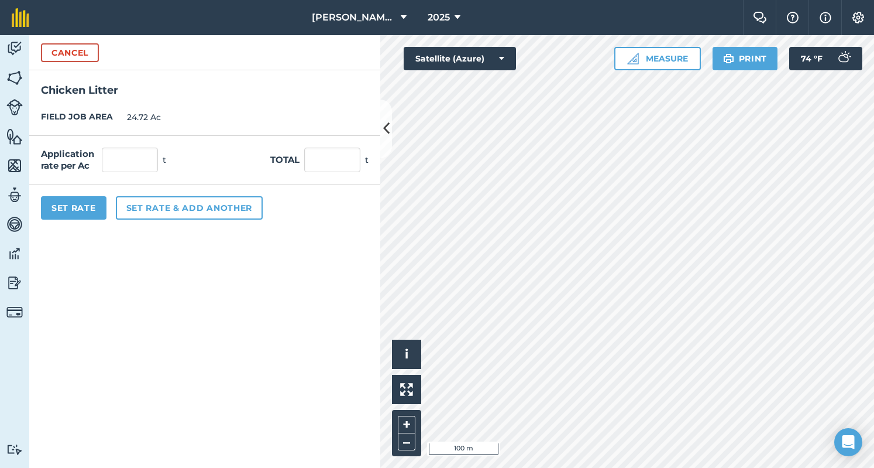
click at [190, 183] on div "Application rate per Ac t Total t" at bounding box center [204, 160] width 351 height 49
click at [320, 160] on input "text" at bounding box center [332, 159] width 56 height 25
type input "52"
type input "2.104"
click at [75, 210] on button "Set Rate" at bounding box center [74, 207] width 66 height 23
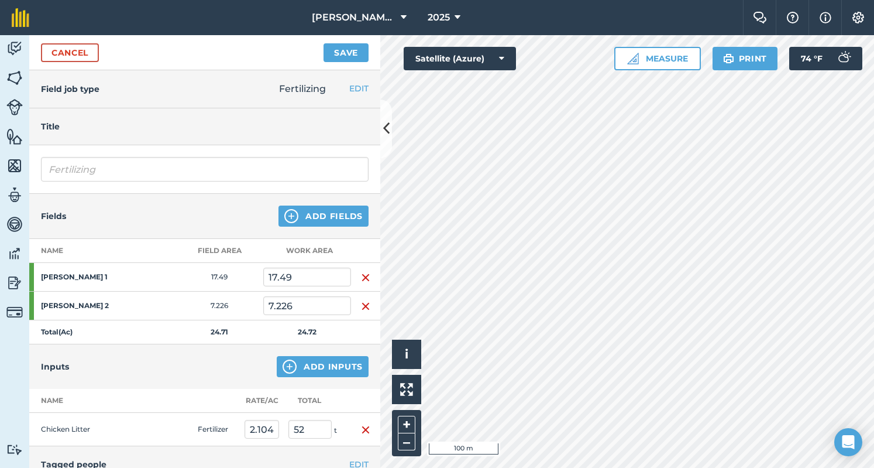
scroll to position [162, 0]
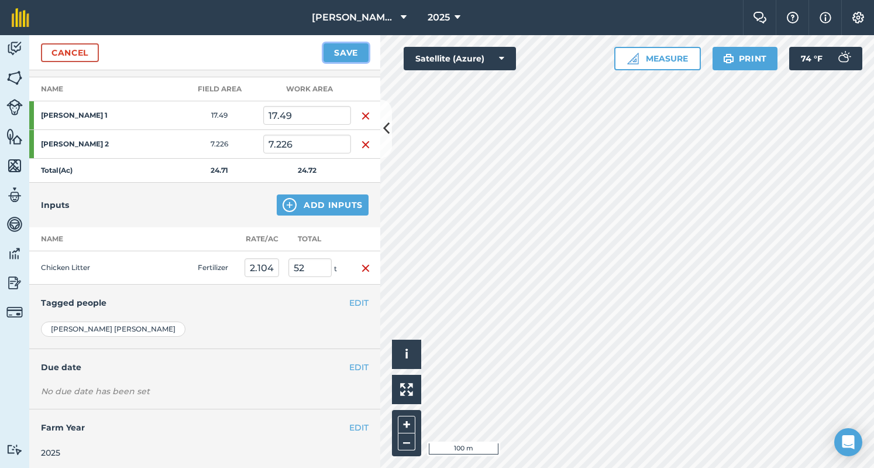
click at [334, 53] on button "Save" at bounding box center [346, 52] width 45 height 19
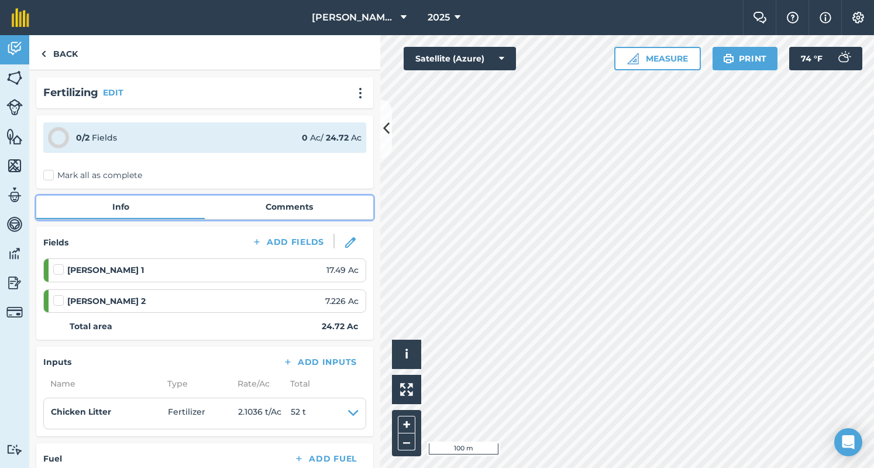
click at [275, 202] on link "Comments" at bounding box center [289, 206] width 169 height 22
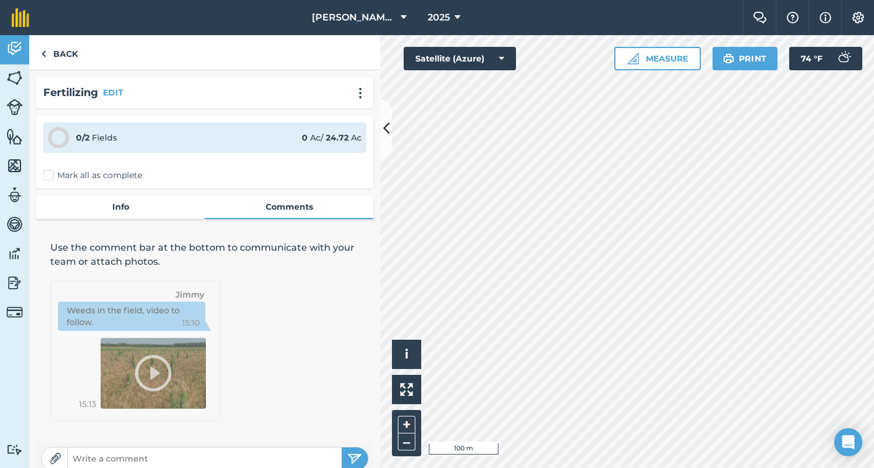
click at [200, 451] on input "text" at bounding box center [205, 458] width 274 height 16
type input "52 Tons From [PERSON_NAME]"
click at [343, 450] on button "submit" at bounding box center [355, 458] width 26 height 22
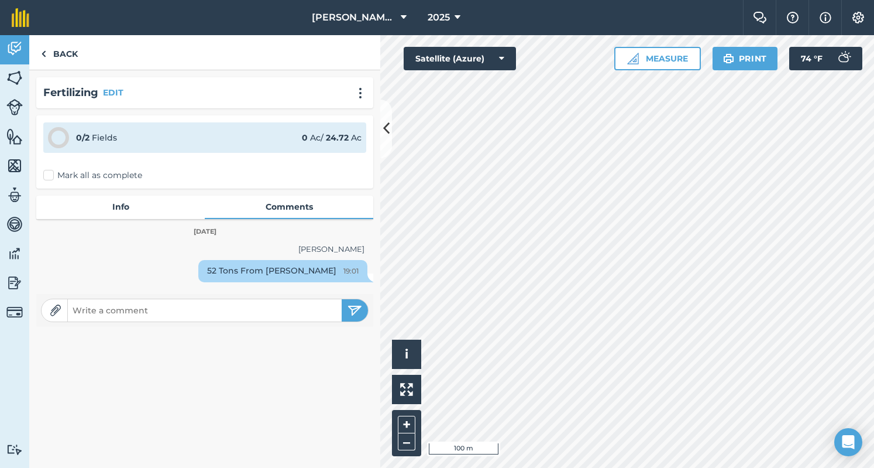
click at [38, 176] on div "0 / 2 Fields 0 Ac / 24.72 Ac Mark all as complete" at bounding box center [204, 151] width 337 height 73
click at [46, 176] on label "Mark all as complete" at bounding box center [92, 175] width 99 height 12
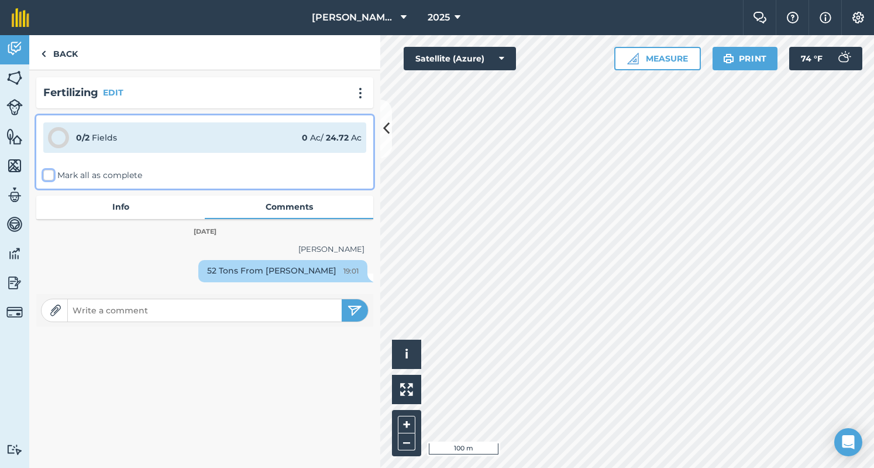
click at [46, 176] on input "Mark all as complete" at bounding box center [47, 173] width 8 height 8
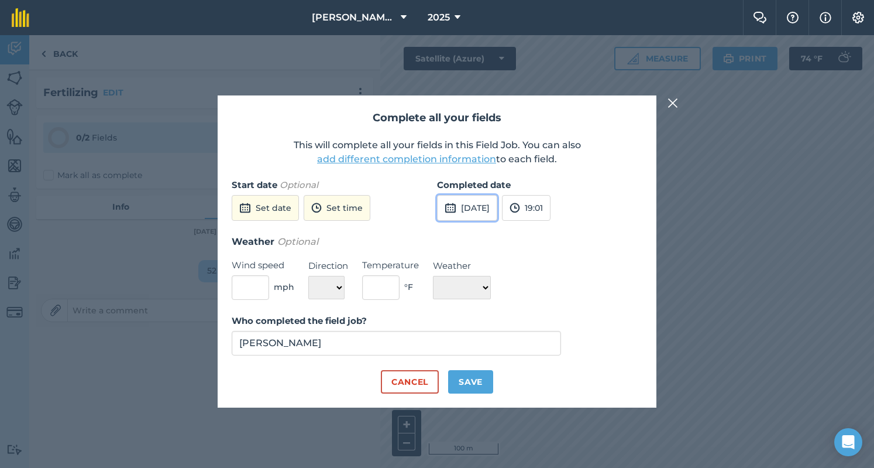
click at [470, 211] on button "[DATE]" at bounding box center [467, 208] width 60 height 26
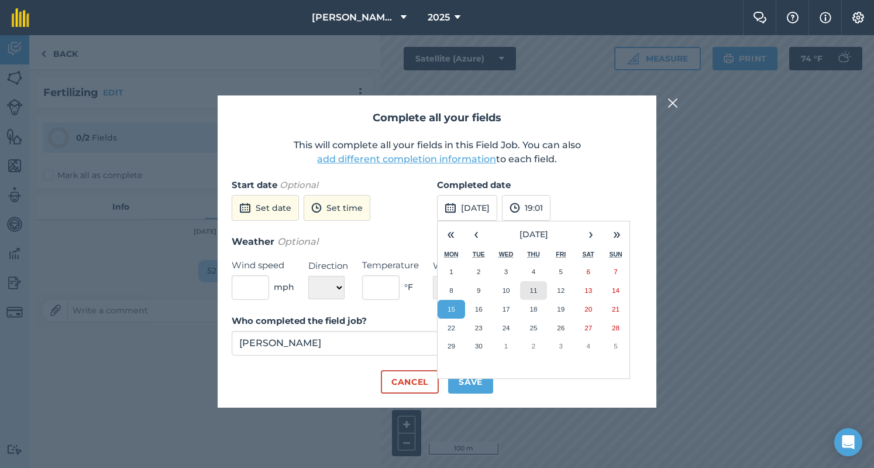
click at [540, 293] on button "11" at bounding box center [534, 290] width 28 height 19
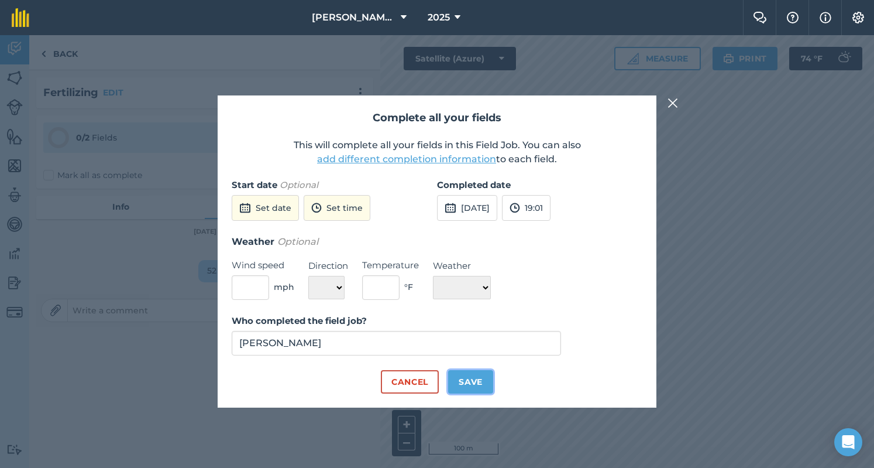
click at [478, 383] on button "Save" at bounding box center [470, 381] width 45 height 23
checkbox input "true"
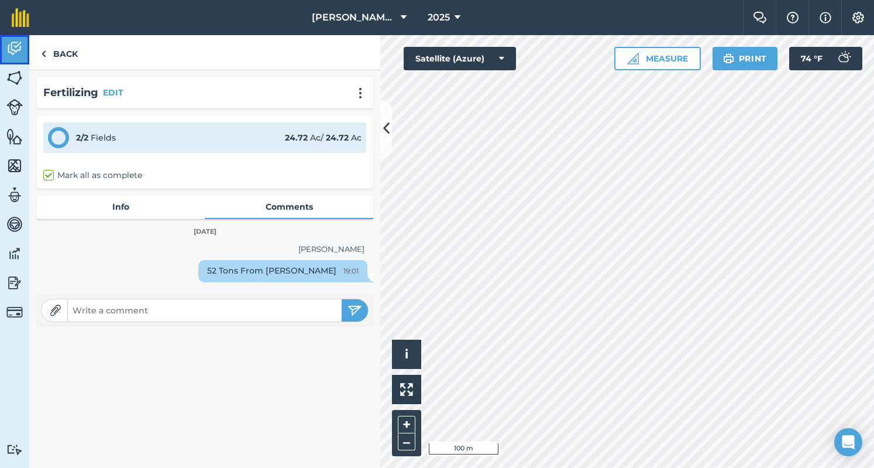
click at [20, 52] on img at bounding box center [14, 49] width 16 height 18
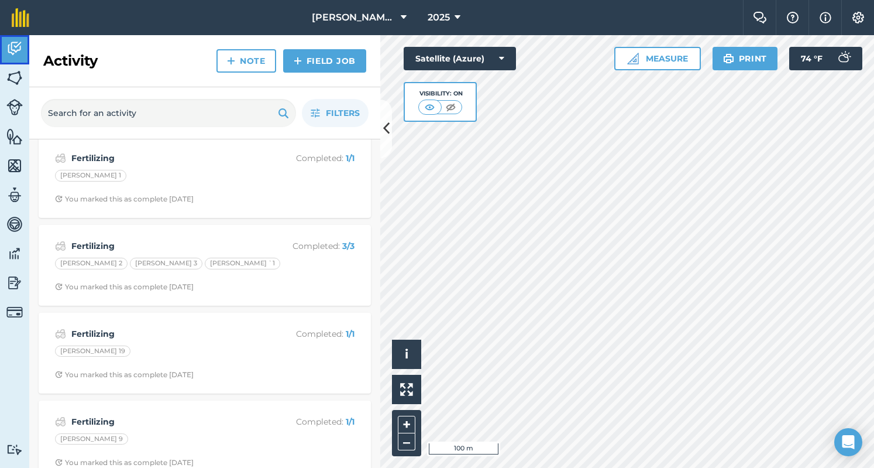
scroll to position [448, 0]
click at [15, 81] on img at bounding box center [14, 78] width 16 height 18
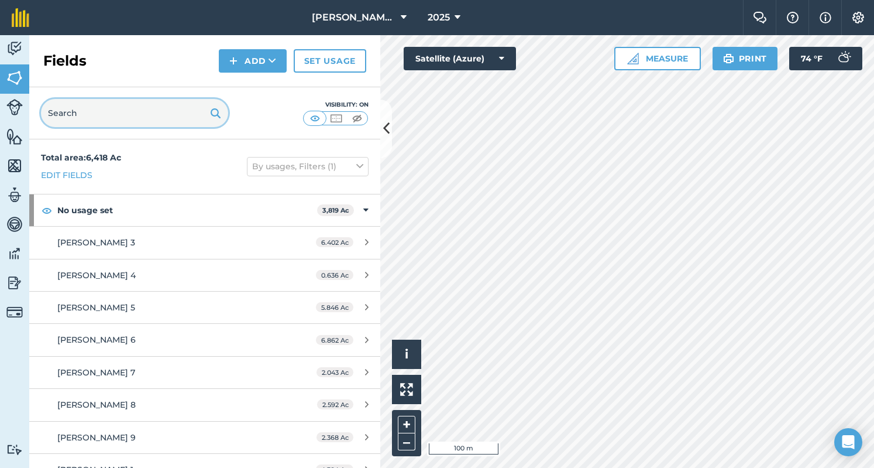
click at [152, 109] on input "text" at bounding box center [134, 113] width 187 height 28
click at [131, 162] on div "Total area : 6,418 Ac Edit fields By usages, Filters (1)" at bounding box center [204, 166] width 351 height 54
click at [151, 115] on input "text" at bounding box center [134, 113] width 187 height 28
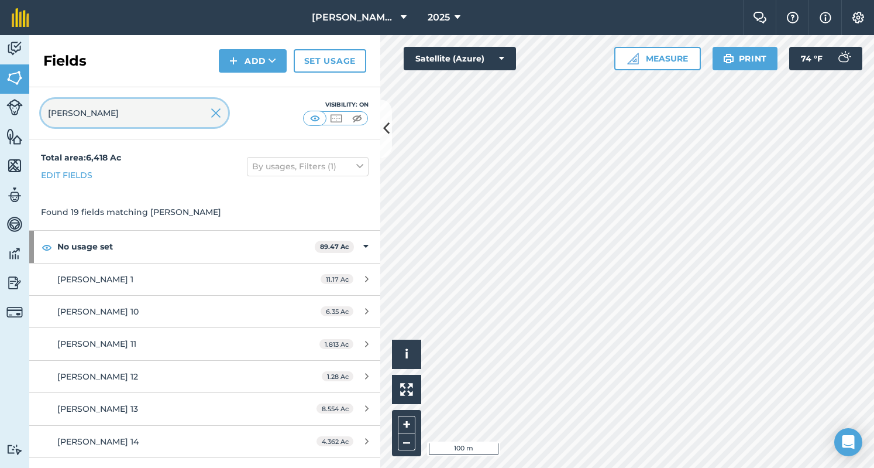
type input "[PERSON_NAME]"
click at [245, 63] on button "Add" at bounding box center [253, 60] width 68 height 23
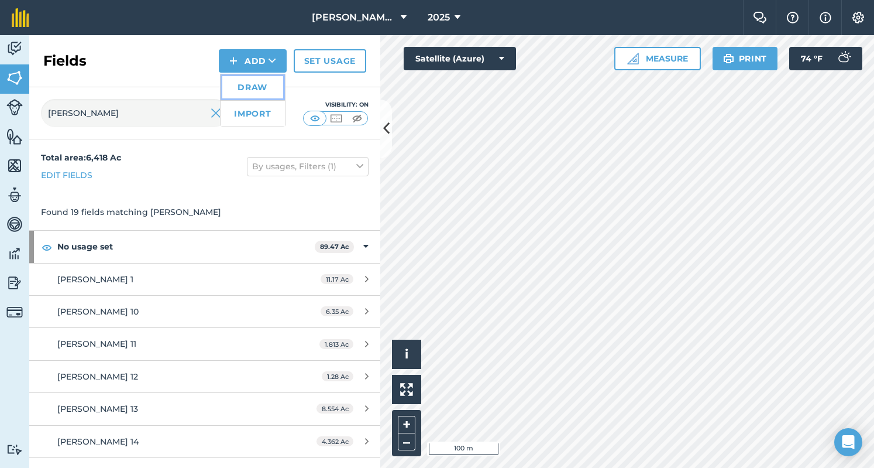
click at [252, 87] on link "Draw" at bounding box center [253, 87] width 64 height 26
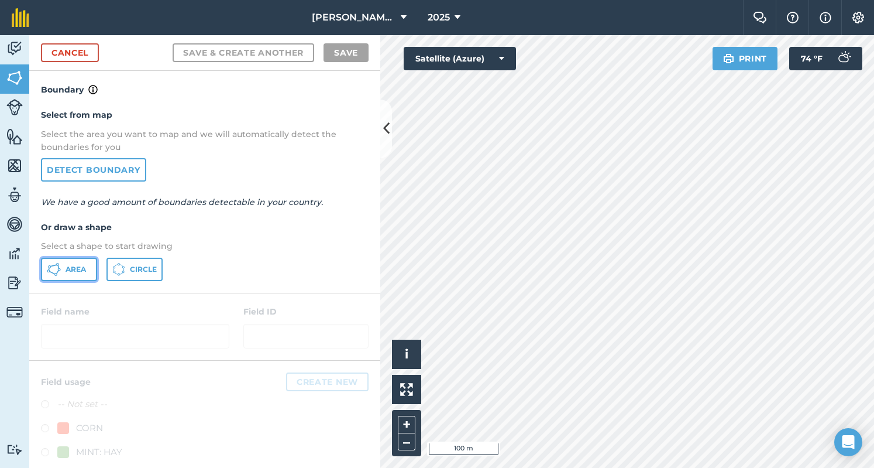
click at [65, 262] on button "Area" at bounding box center [69, 268] width 56 height 23
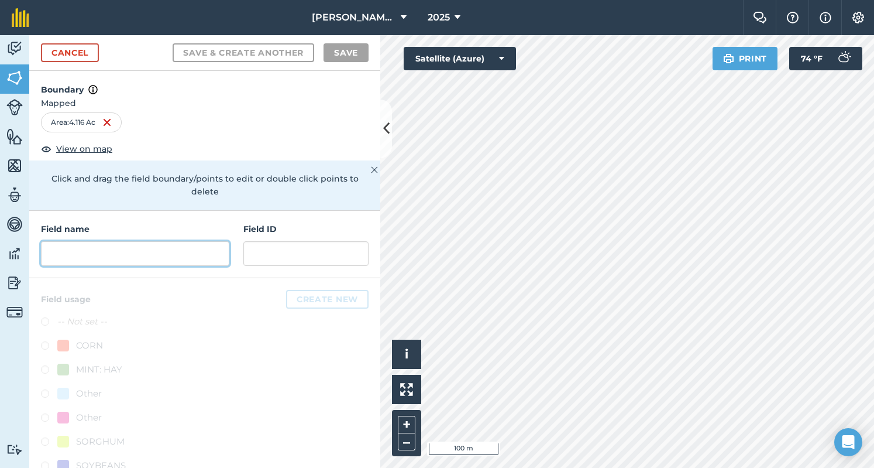
click at [192, 250] on input "text" at bounding box center [135, 253] width 188 height 25
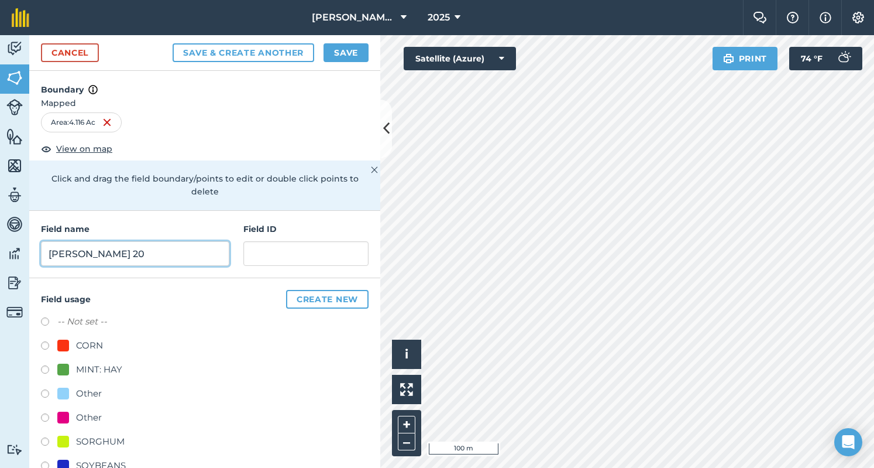
type input "[PERSON_NAME] 20"
click at [44, 372] on label at bounding box center [49, 371] width 16 height 12
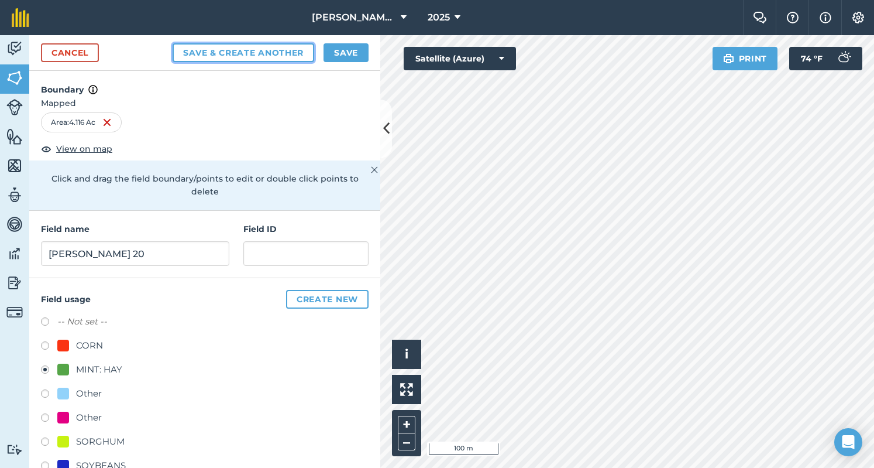
click at [289, 46] on button "Save & Create Another" at bounding box center [244, 52] width 142 height 19
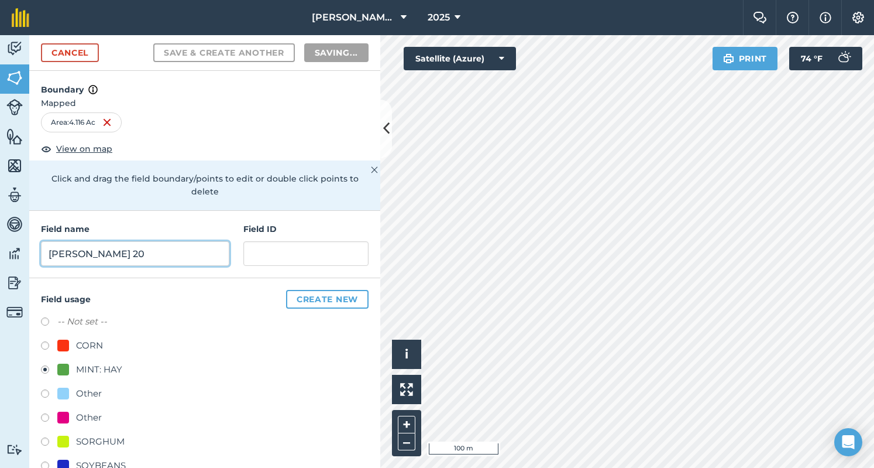
radio input "false"
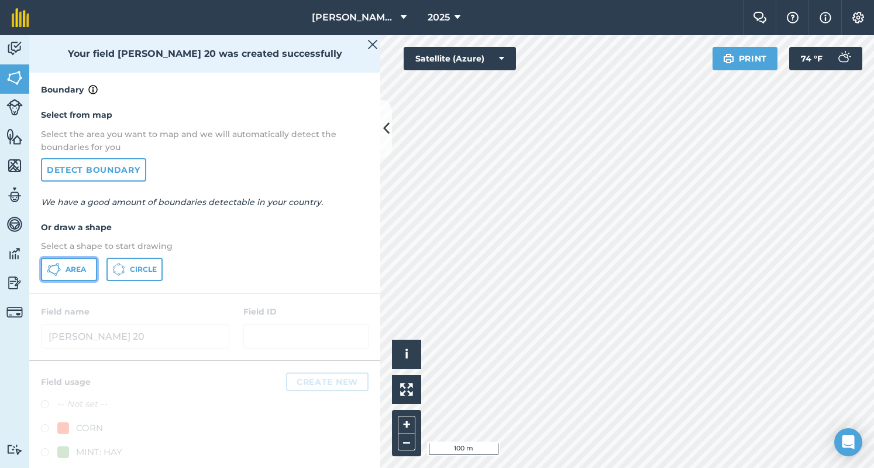
click at [74, 268] on span "Area" at bounding box center [76, 269] width 20 height 9
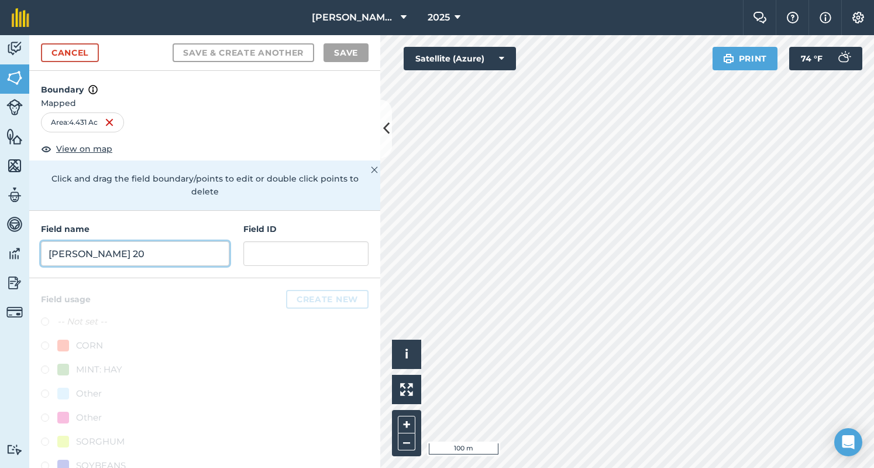
click at [187, 246] on input "[PERSON_NAME] 20" at bounding box center [135, 253] width 188 height 25
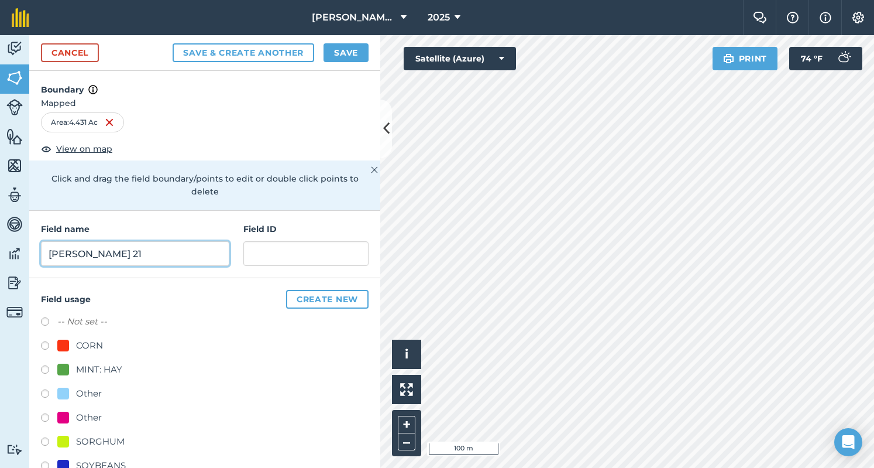
type input "[PERSON_NAME] 21"
click at [44, 372] on label at bounding box center [49, 371] width 16 height 12
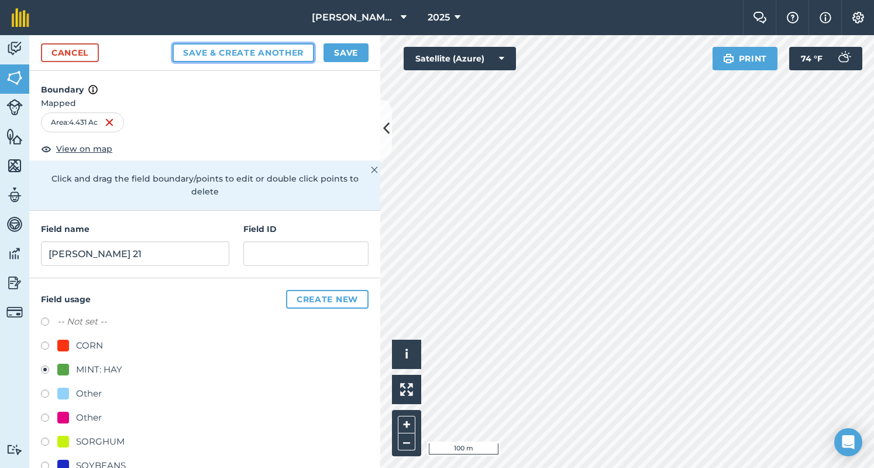
click at [274, 47] on button "Save & Create Another" at bounding box center [244, 52] width 142 height 19
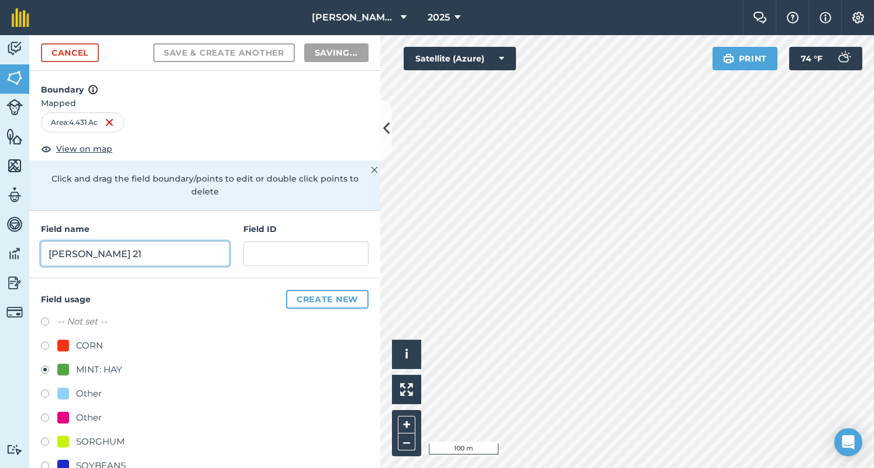
radio input "false"
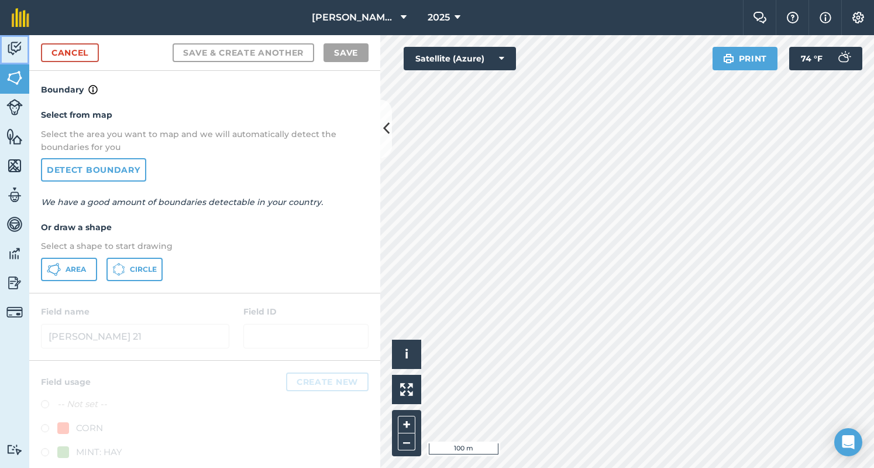
click at [26, 47] on link "Activity" at bounding box center [14, 49] width 29 height 29
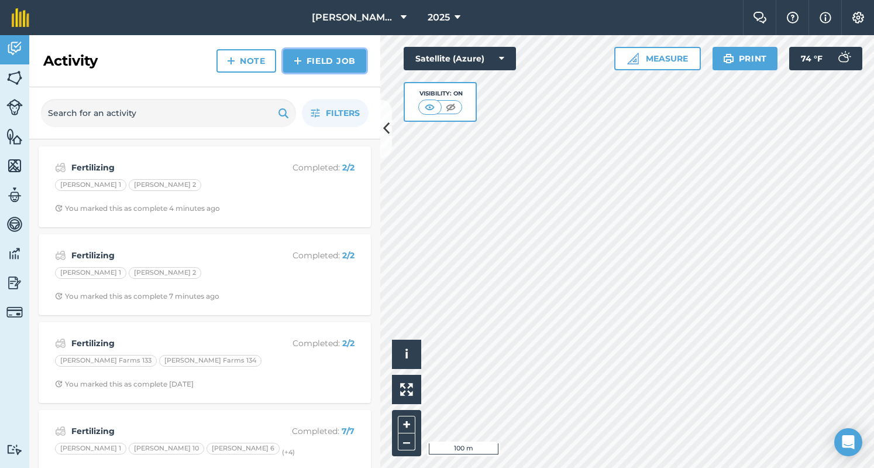
click at [309, 68] on link "Field Job" at bounding box center [324, 60] width 83 height 23
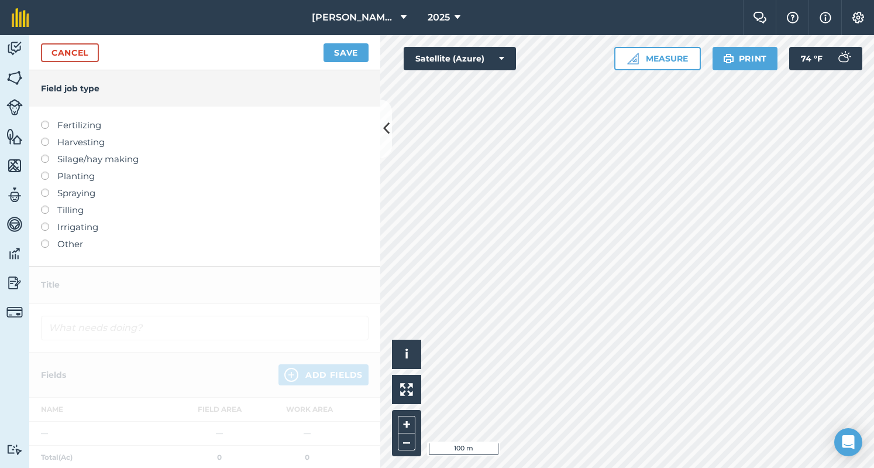
click at [99, 128] on label "Fertilizing" at bounding box center [205, 125] width 328 height 14
type input "Fertilizing"
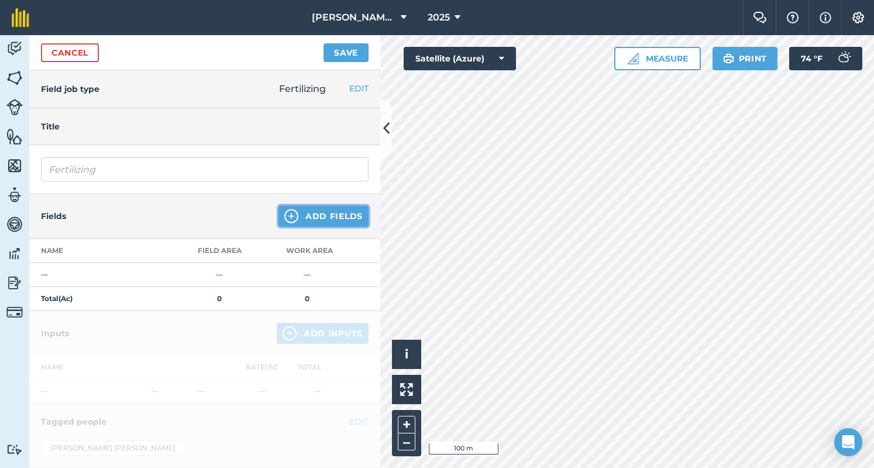
click at [330, 217] on button "Add Fields" at bounding box center [324, 215] width 90 height 21
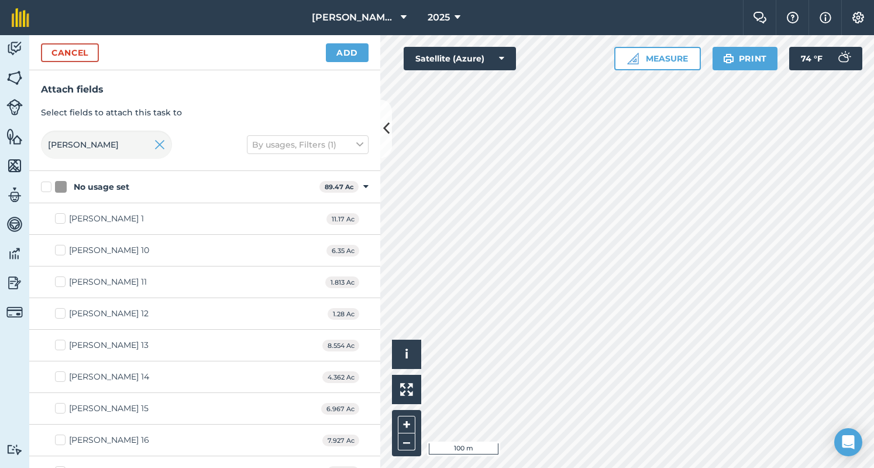
checkbox input "true"
click at [352, 52] on button "Add" at bounding box center [347, 52] width 43 height 19
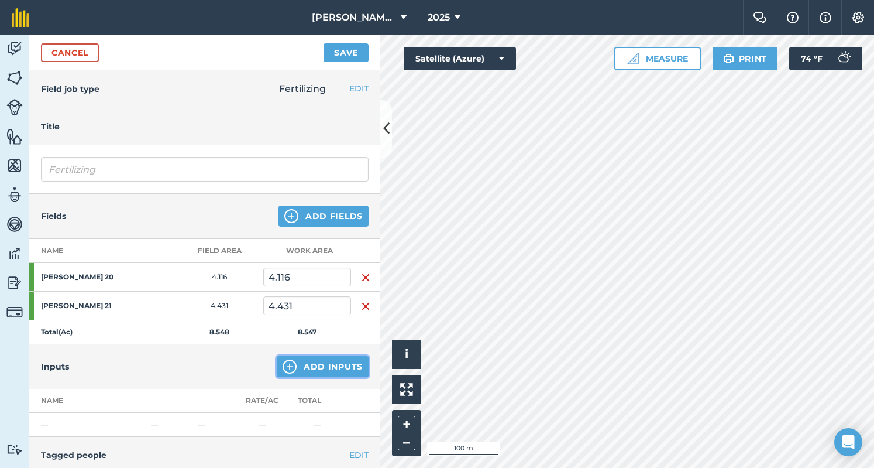
click at [308, 359] on button "Add Inputs" at bounding box center [323, 366] width 92 height 21
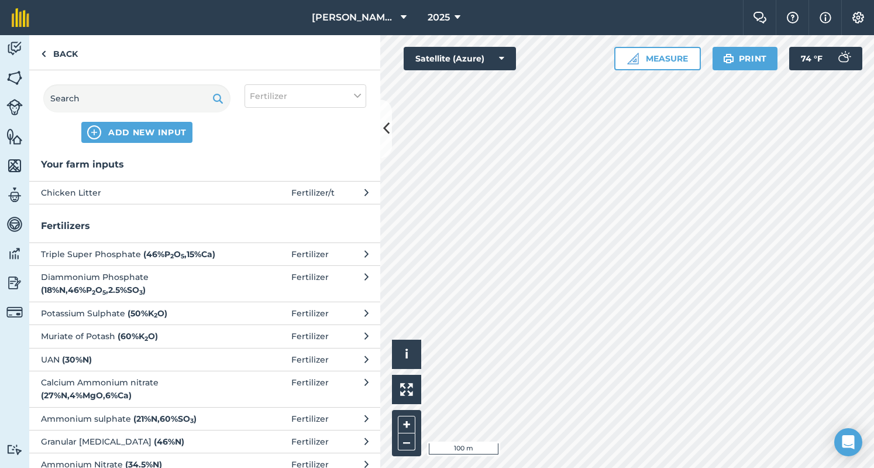
click at [219, 187] on span "Chicken Litter" at bounding box center [136, 192] width 191 height 13
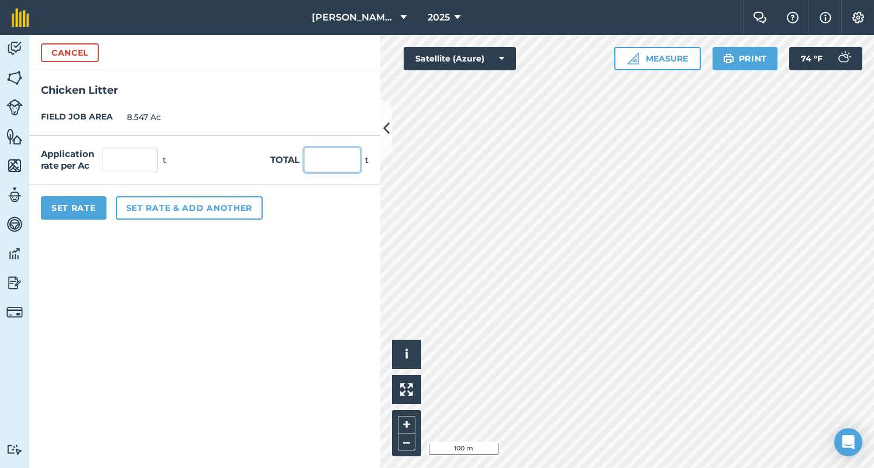
click at [327, 156] on input "text" at bounding box center [332, 159] width 56 height 25
type input "26"
click at [91, 212] on button "Set Rate" at bounding box center [74, 207] width 66 height 23
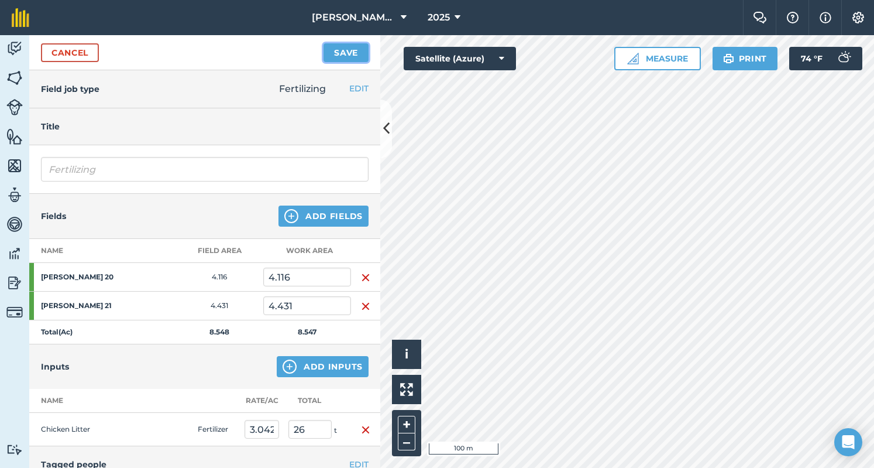
click at [342, 55] on button "Save" at bounding box center [346, 52] width 45 height 19
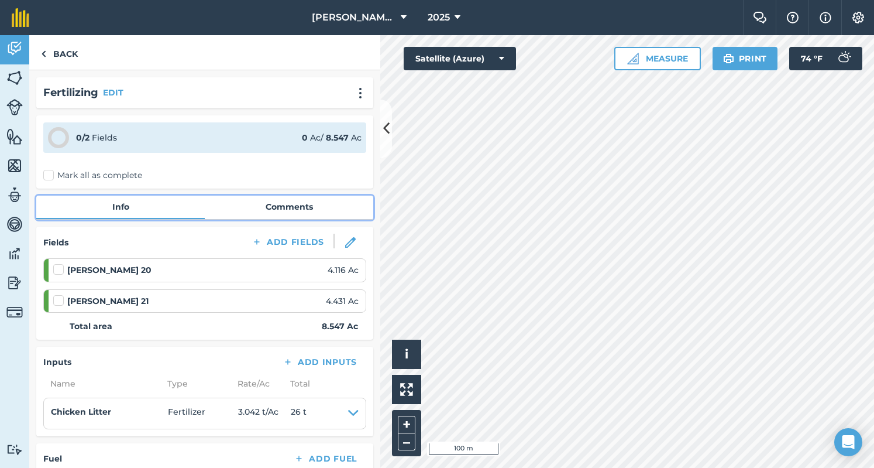
click at [249, 200] on link "Comments" at bounding box center [289, 206] width 169 height 22
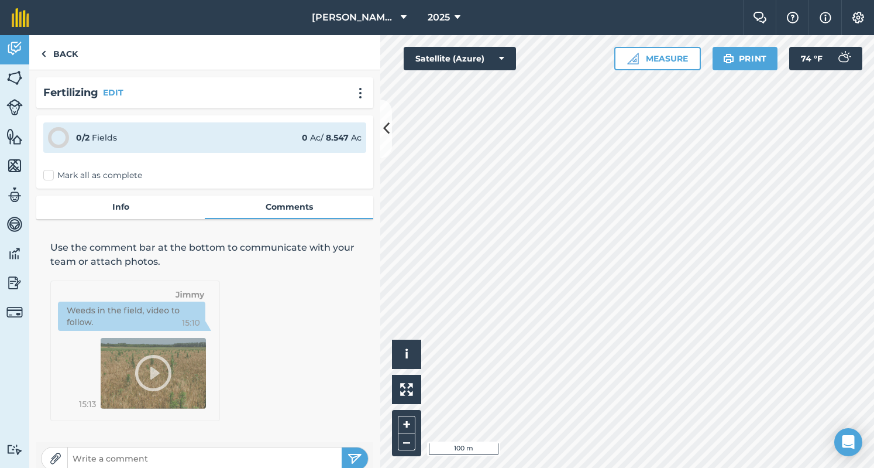
click at [152, 460] on input "text" at bounding box center [205, 458] width 274 height 16
type input "26 Tons from [PERSON_NAME]."
click at [348, 452] on img "submit" at bounding box center [355, 458] width 15 height 14
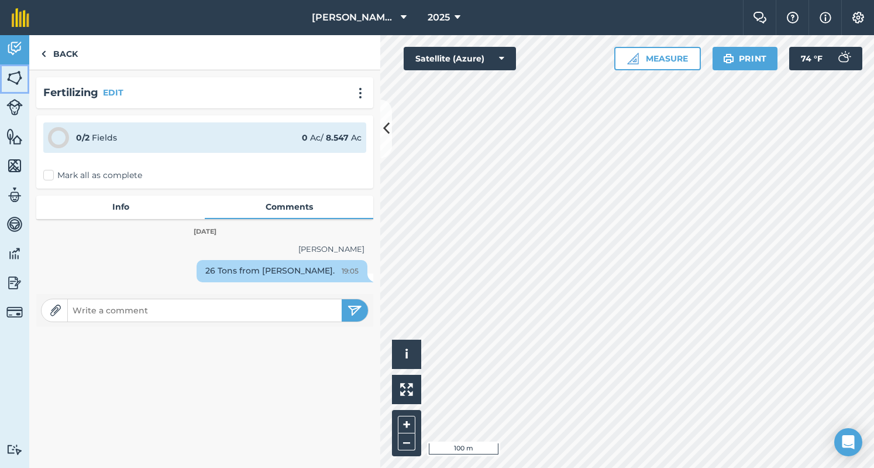
click at [15, 74] on img at bounding box center [14, 78] width 16 height 18
